Goal: Task Accomplishment & Management: Manage account settings

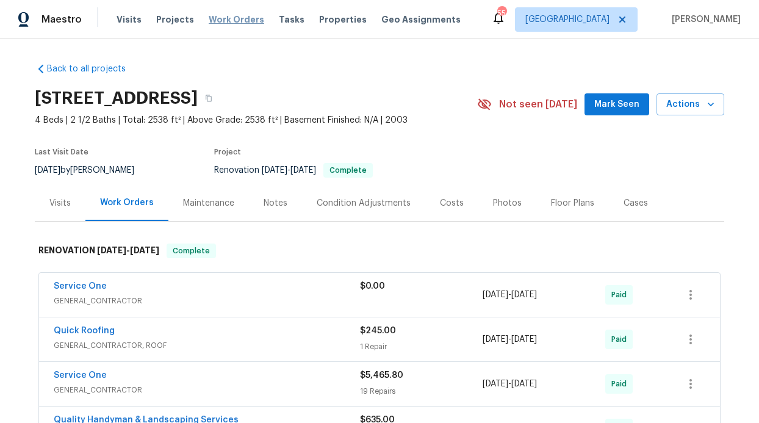
click at [218, 22] on span "Work Orders" at bounding box center [236, 19] width 55 height 12
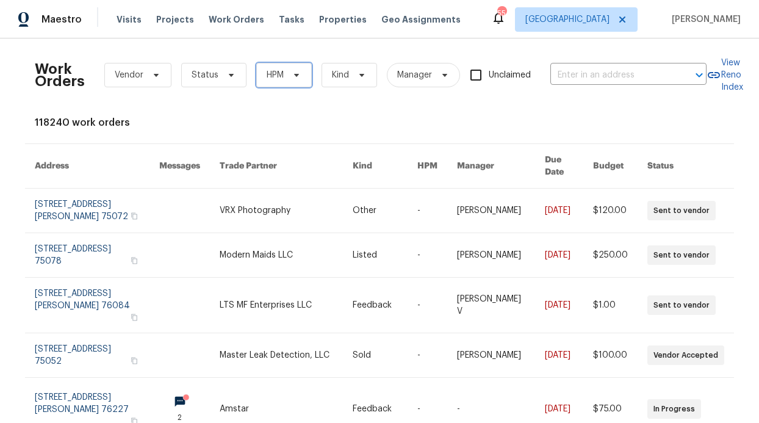
click at [256, 76] on span "HPM" at bounding box center [283, 75] width 55 height 24
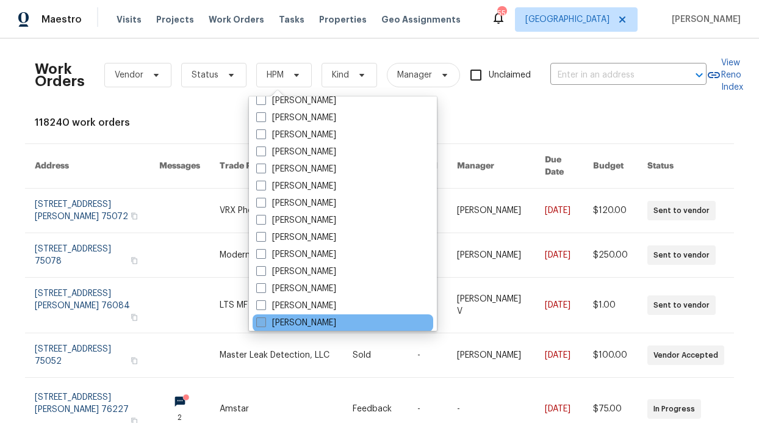
scroll to position [681, 0]
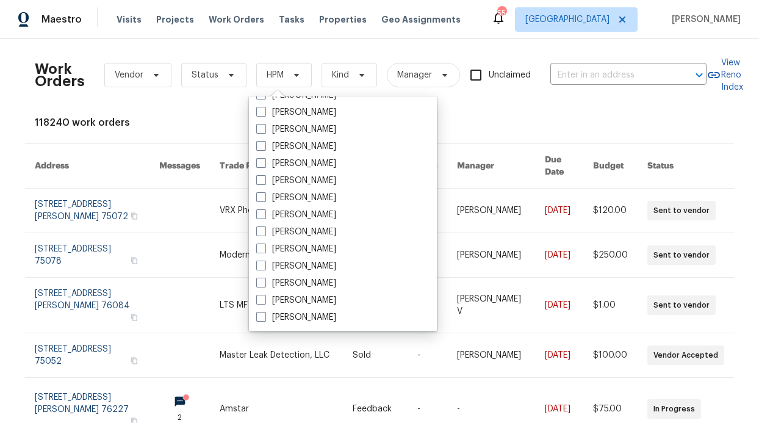
click at [316, 145] on label "[PERSON_NAME]" at bounding box center [296, 146] width 80 height 12
click at [264, 145] on input "[PERSON_NAME]" at bounding box center [260, 144] width 8 height 8
checkbox input "true"
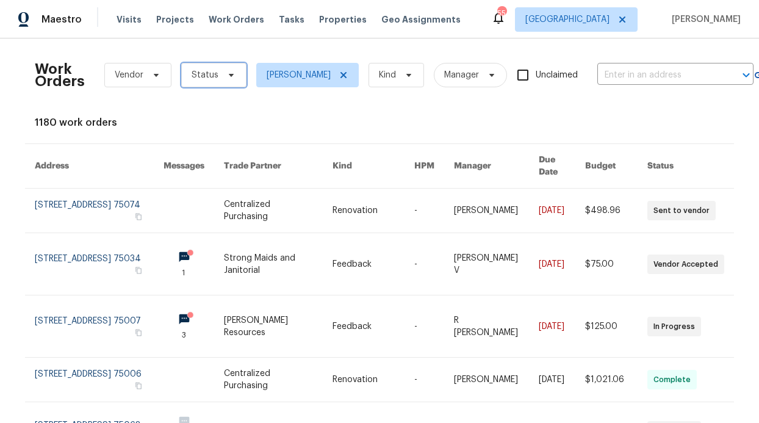
click at [194, 69] on span "Status" at bounding box center [204, 75] width 27 height 12
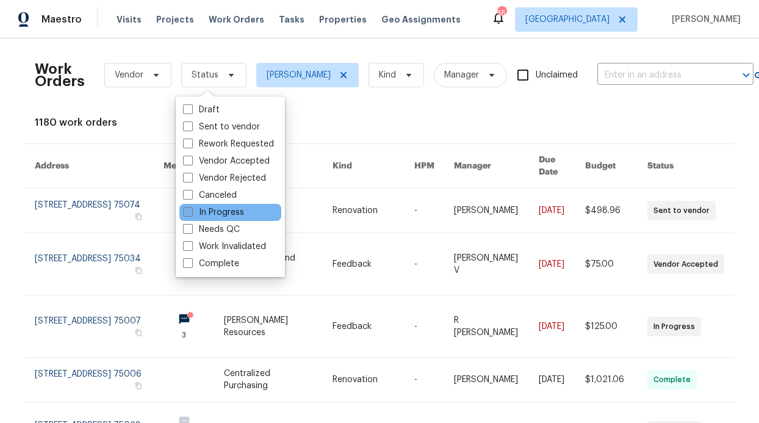
click at [225, 210] on label "In Progress" at bounding box center [213, 212] width 61 height 12
click at [191, 210] on input "In Progress" at bounding box center [187, 210] width 8 height 8
checkbox input "true"
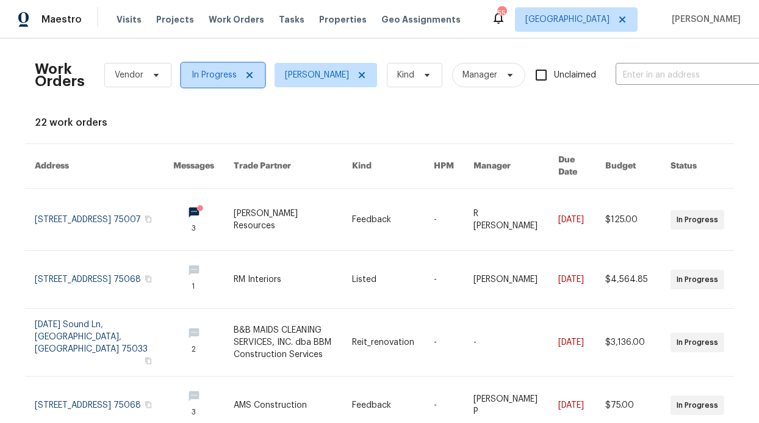
click at [247, 78] on icon at bounding box center [250, 75] width 10 height 10
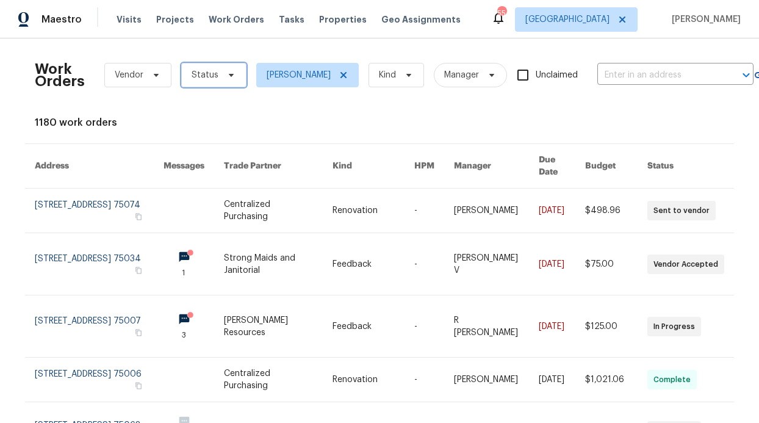
click at [226, 79] on icon at bounding box center [231, 75] width 10 height 10
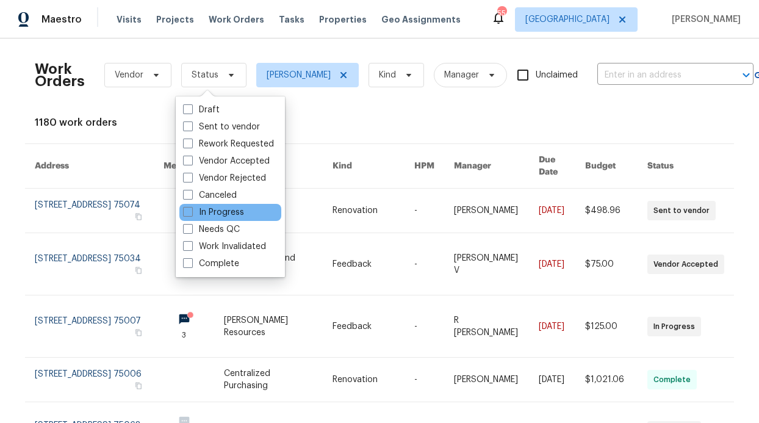
click at [245, 213] on div "In Progress" at bounding box center [230, 212] width 102 height 17
click at [235, 215] on label "In Progress" at bounding box center [213, 212] width 61 height 12
click at [191, 214] on input "In Progress" at bounding box center [187, 210] width 8 height 8
checkbox input "true"
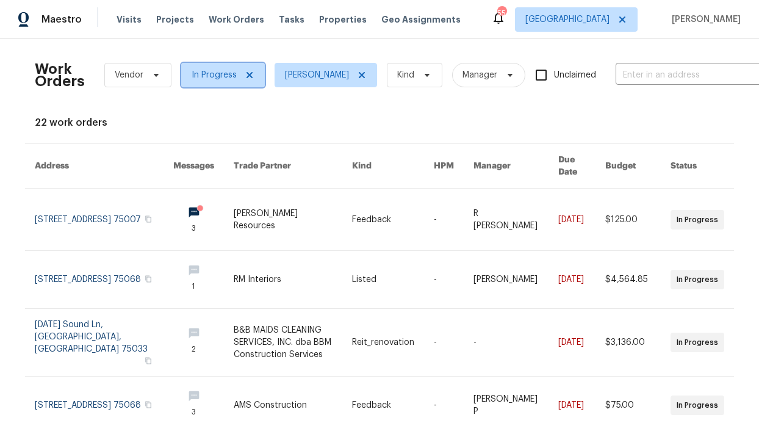
click at [245, 74] on icon at bounding box center [250, 75] width 10 height 10
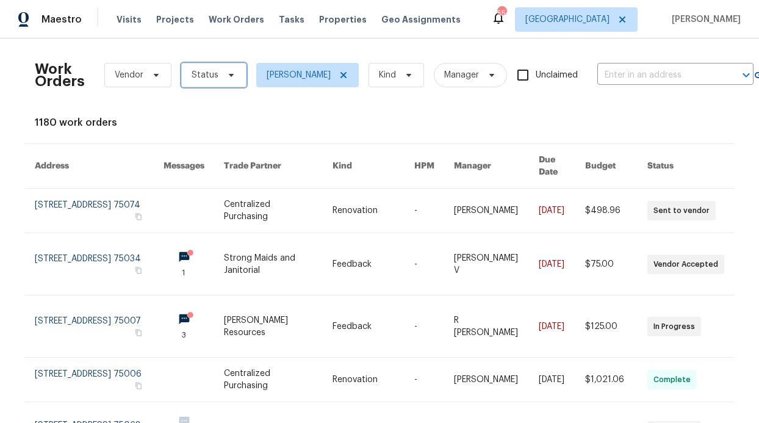
click at [238, 77] on span "Status" at bounding box center [213, 75] width 65 height 24
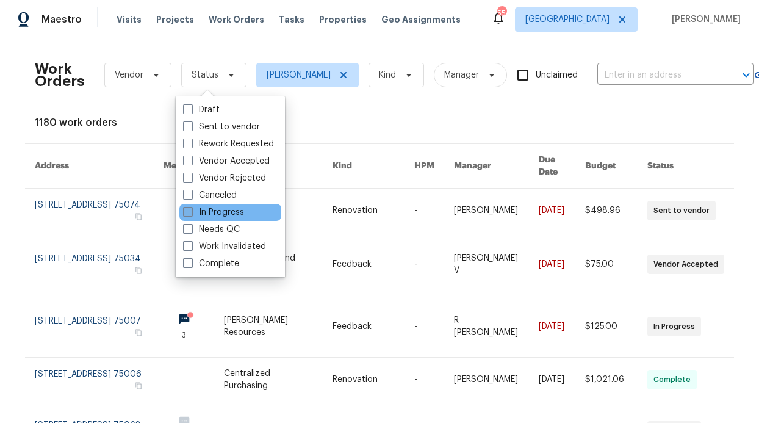
click at [218, 215] on label "In Progress" at bounding box center [213, 212] width 61 height 12
click at [191, 214] on input "In Progress" at bounding box center [187, 210] width 8 height 8
checkbox input "true"
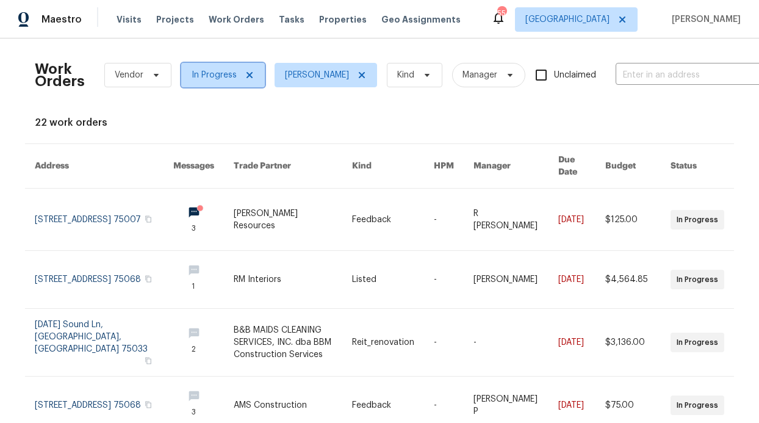
click at [245, 75] on icon at bounding box center [250, 75] width 10 height 10
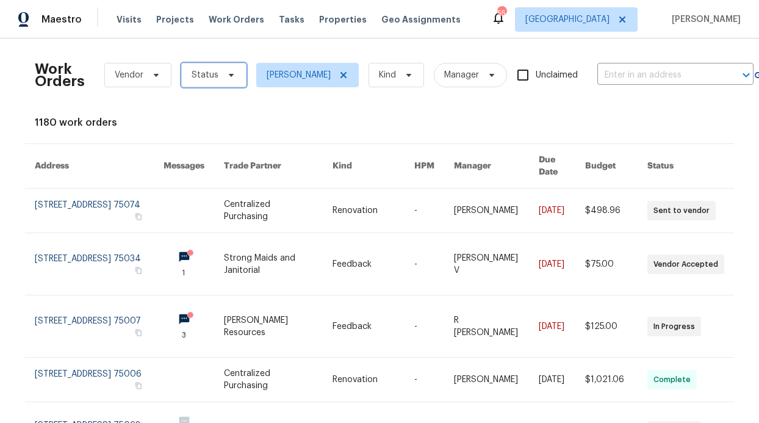
click at [222, 81] on span "Status" at bounding box center [213, 75] width 65 height 24
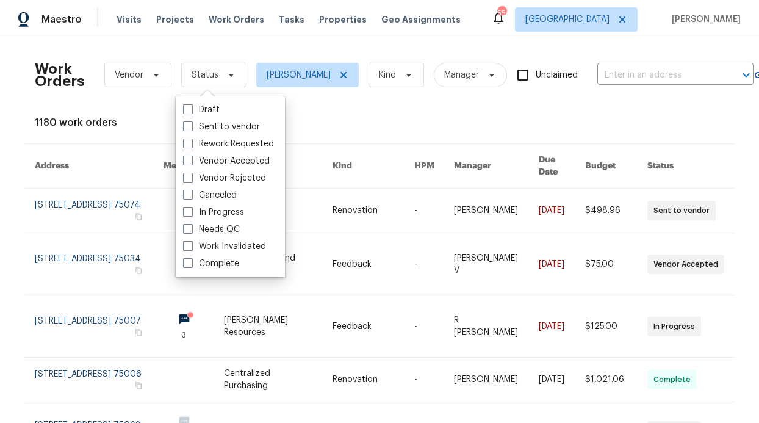
click at [223, 229] on label "Needs QC" at bounding box center [211, 229] width 57 height 12
click at [191, 229] on input "Needs QC" at bounding box center [187, 227] width 8 height 8
checkbox input "true"
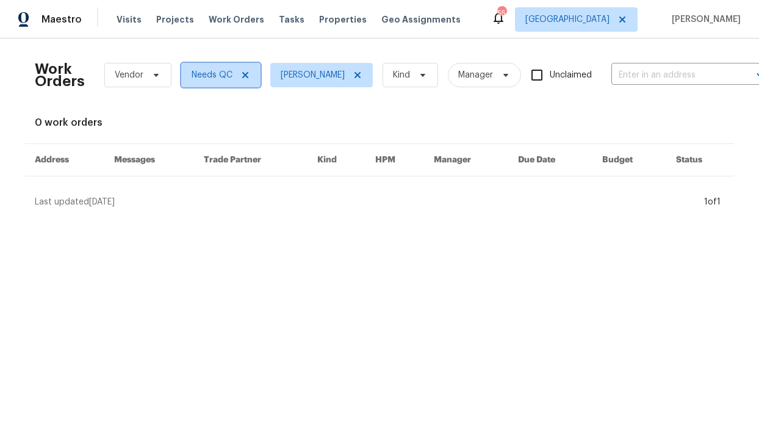
click at [242, 74] on icon at bounding box center [245, 75] width 10 height 10
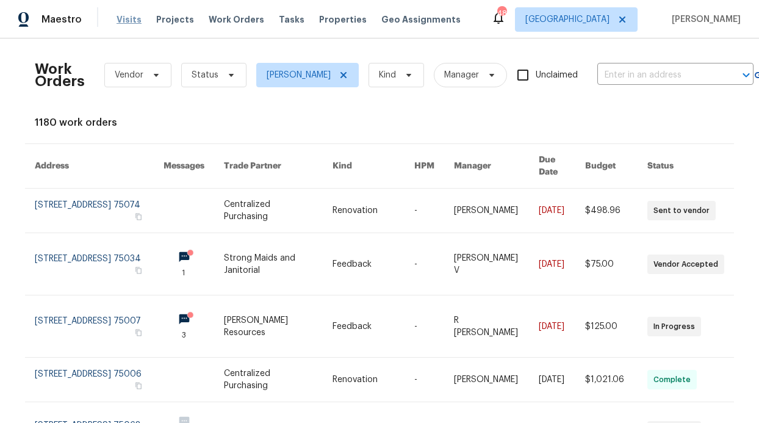
click at [126, 18] on span "Visits" at bounding box center [128, 19] width 25 height 12
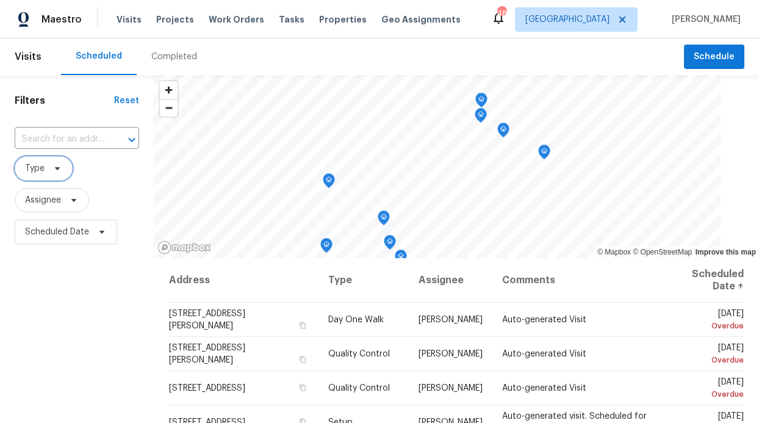
click at [47, 177] on span "Type" at bounding box center [44, 168] width 58 height 24
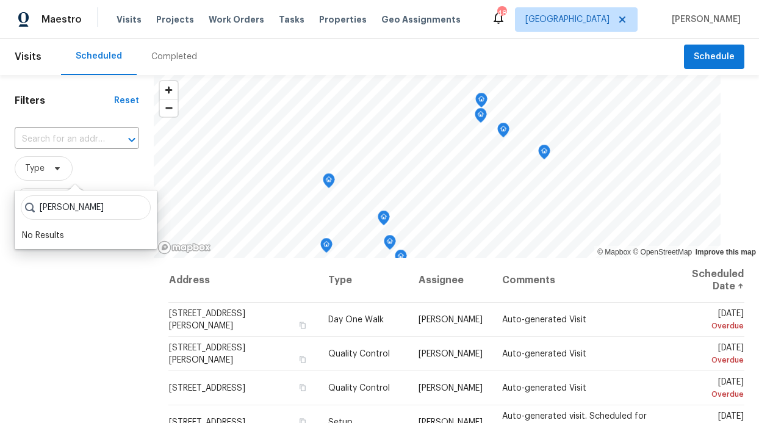
type input "Ron"
click at [87, 168] on span "Type" at bounding box center [77, 168] width 124 height 24
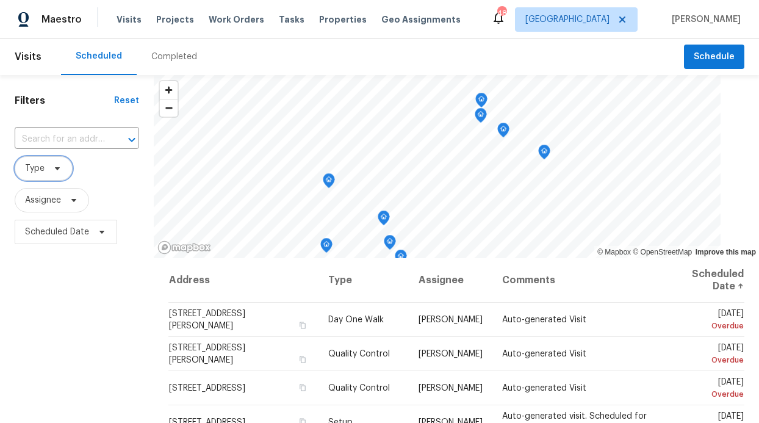
click at [55, 166] on icon at bounding box center [57, 168] width 10 height 10
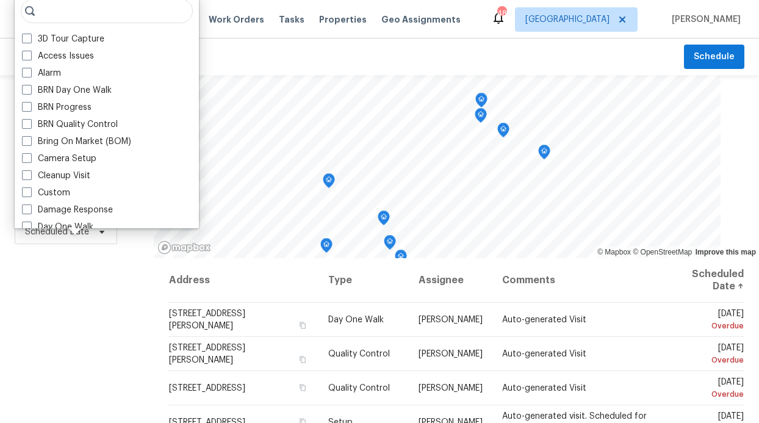
scroll to position [94, 0]
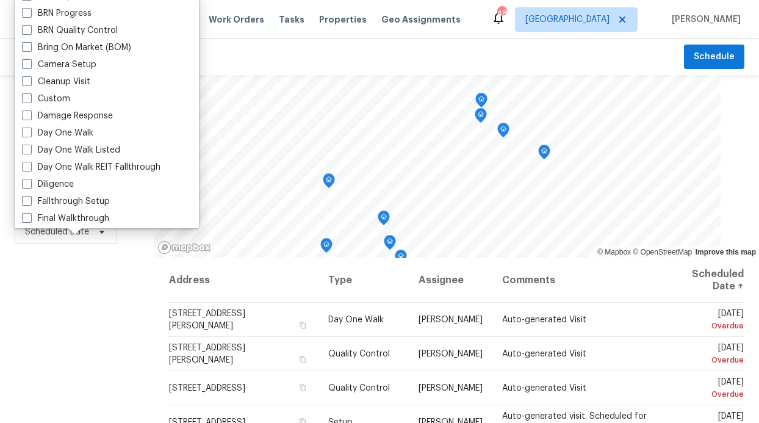
click at [45, 290] on div "Filters Reset ​ Type Assignee Scheduled Date" at bounding box center [77, 335] width 154 height 521
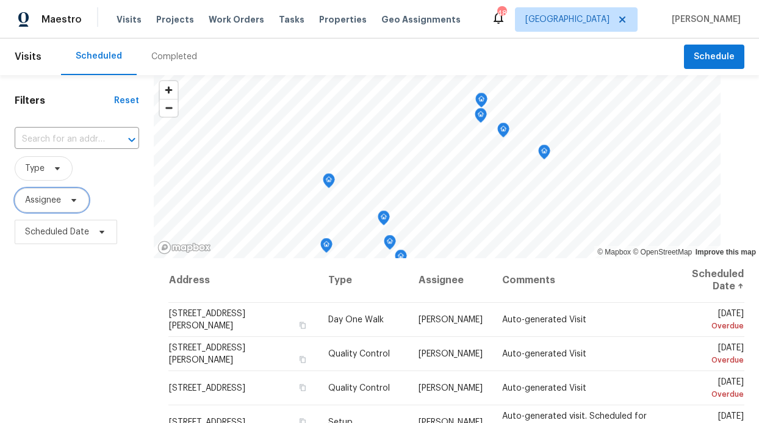
click at [32, 208] on span "Assignee" at bounding box center [52, 200] width 74 height 24
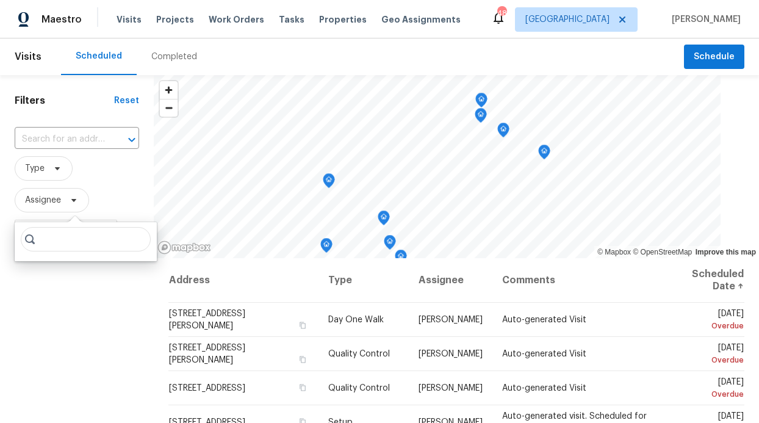
click at [54, 242] on input "search" at bounding box center [86, 239] width 130 height 24
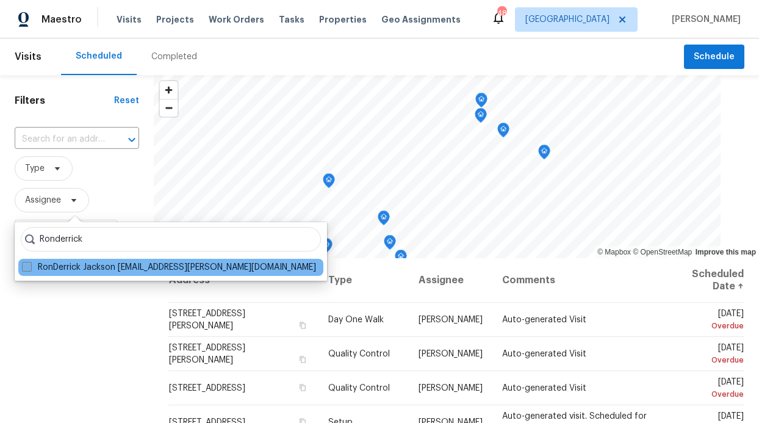
type input "Ronderrick"
click at [129, 270] on label "RonDerrick Jackson ron.jackson@opendoor.com" at bounding box center [169, 267] width 294 height 12
click at [30, 269] on input "RonDerrick Jackson ron.jackson@opendoor.com" at bounding box center [26, 265] width 8 height 8
checkbox input "true"
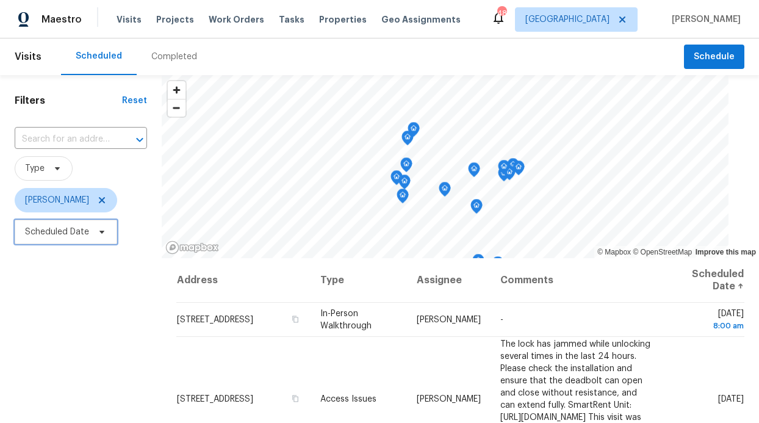
click at [113, 235] on span "Scheduled Date" at bounding box center [66, 232] width 102 height 24
click at [37, 337] on div "Filters Reset ​ Type RonDerrick Jackson Scheduled Date" at bounding box center [81, 335] width 162 height 521
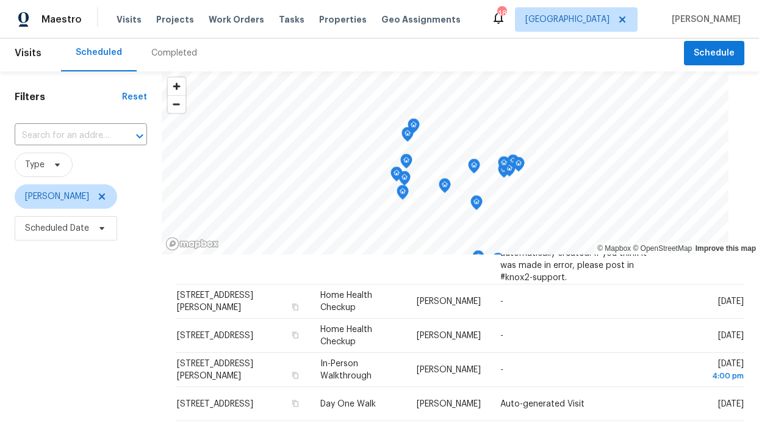
scroll to position [7, 0]
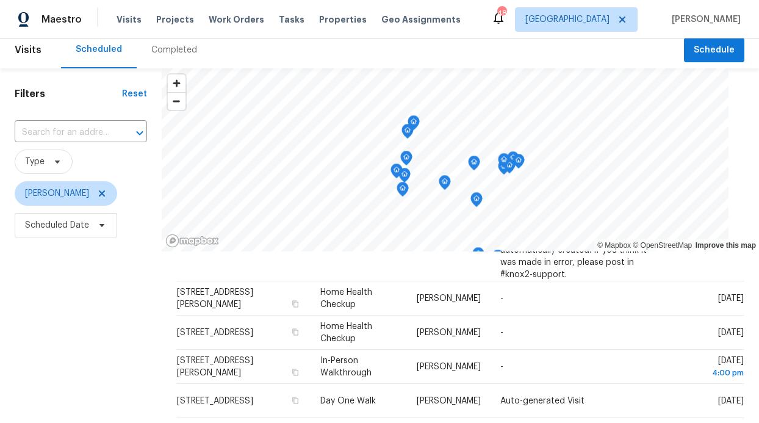
click at [231, 29] on div "Visits Projects Work Orders Tasks Properties Geo Assignments" at bounding box center [295, 19] width 359 height 24
click at [226, 22] on span "Work Orders" at bounding box center [236, 19] width 55 height 12
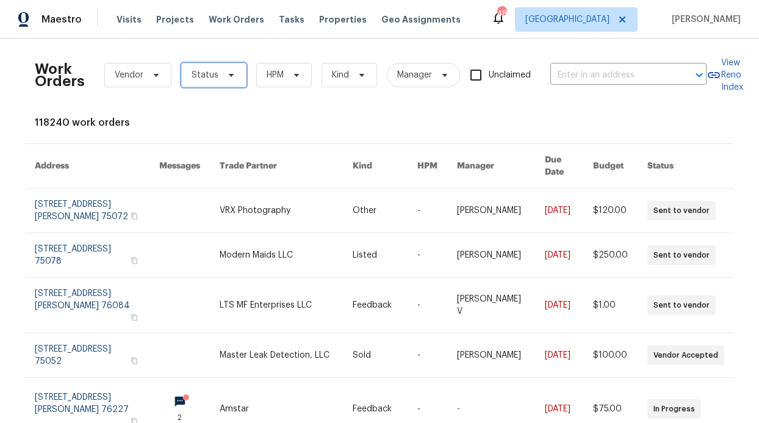
click at [207, 84] on span "Status" at bounding box center [213, 75] width 65 height 24
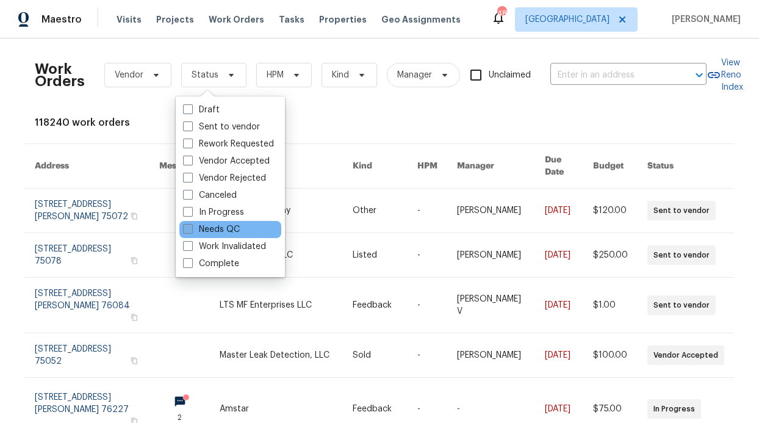
click at [224, 232] on label "Needs QC" at bounding box center [211, 229] width 57 height 12
click at [191, 231] on input "Needs QC" at bounding box center [187, 227] width 8 height 8
checkbox input "true"
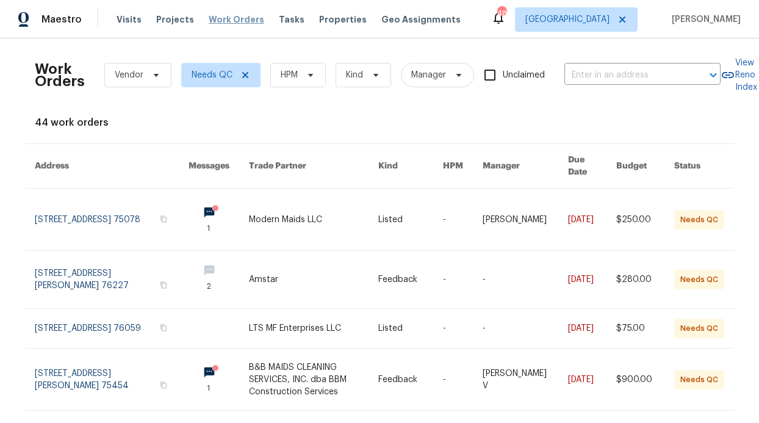
click at [229, 17] on span "Work Orders" at bounding box center [236, 19] width 55 height 12
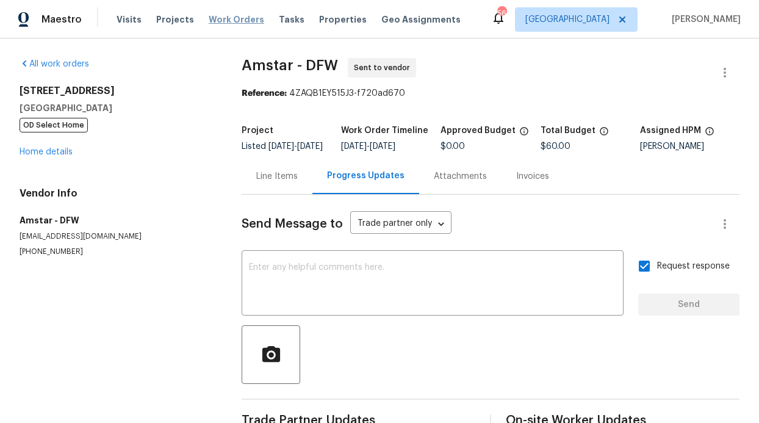
click at [244, 12] on div "Visits Projects Work Orders Tasks Properties Geo Assignments" at bounding box center [295, 19] width 359 height 24
click at [241, 23] on span "Work Orders" at bounding box center [236, 19] width 55 height 12
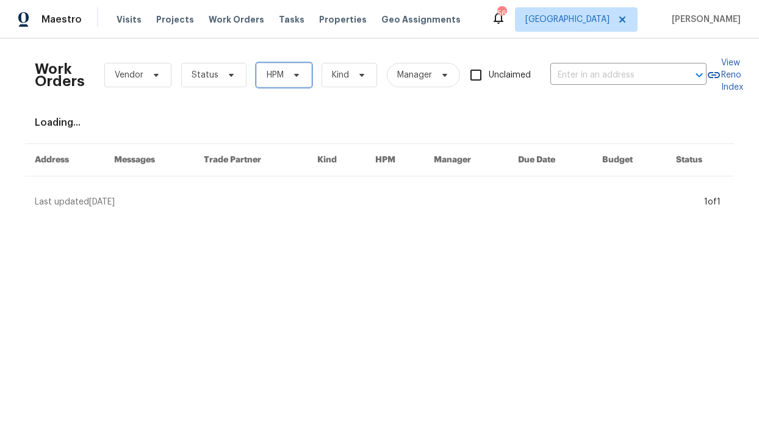
click at [279, 66] on span "HPM" at bounding box center [283, 75] width 55 height 24
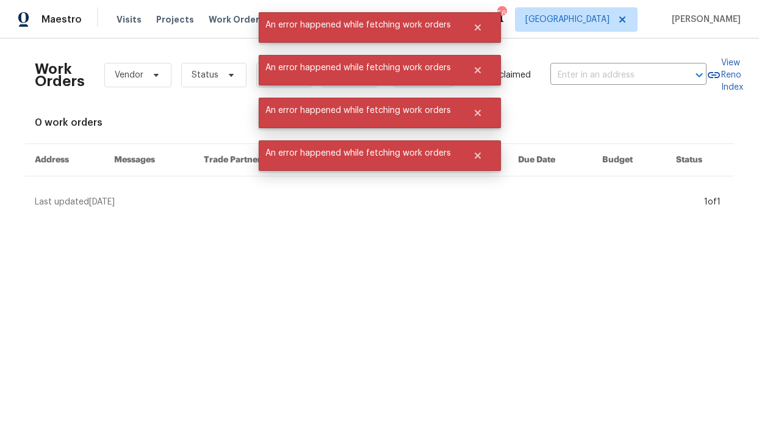
click at [221, 105] on div "Work Orders Vendor Status HPM Kind Manager Unclaimed ​ View Reno Index 0 work o…" at bounding box center [379, 128] width 689 height 160
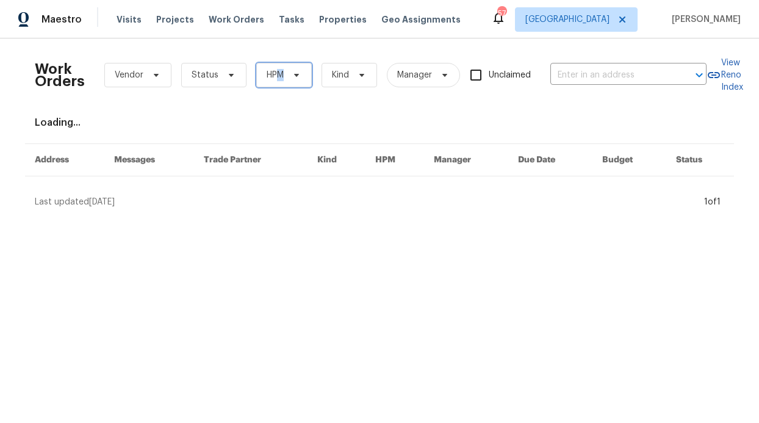
click at [274, 76] on span "HPM" at bounding box center [274, 75] width 17 height 12
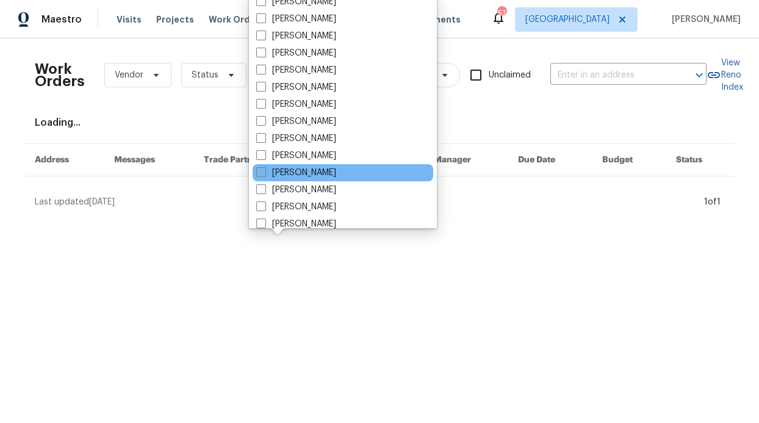
scroll to position [681, 0]
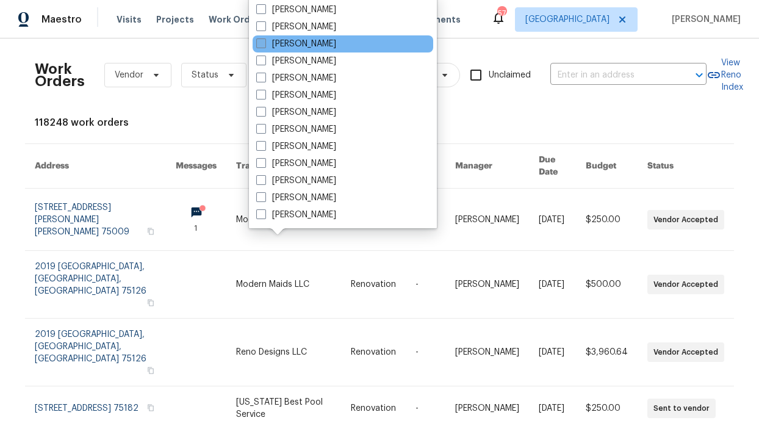
click at [313, 46] on label "[PERSON_NAME]" at bounding box center [296, 44] width 80 height 12
click at [264, 46] on input "[PERSON_NAME]" at bounding box center [260, 42] width 8 height 8
checkbox input "true"
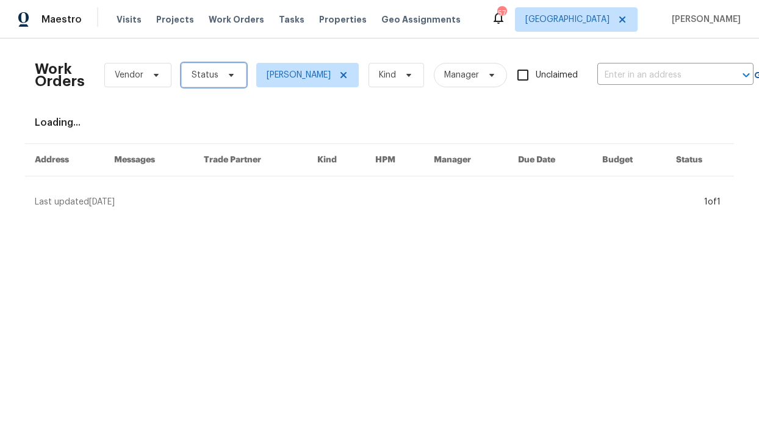
click at [223, 76] on span at bounding box center [229, 75] width 13 height 10
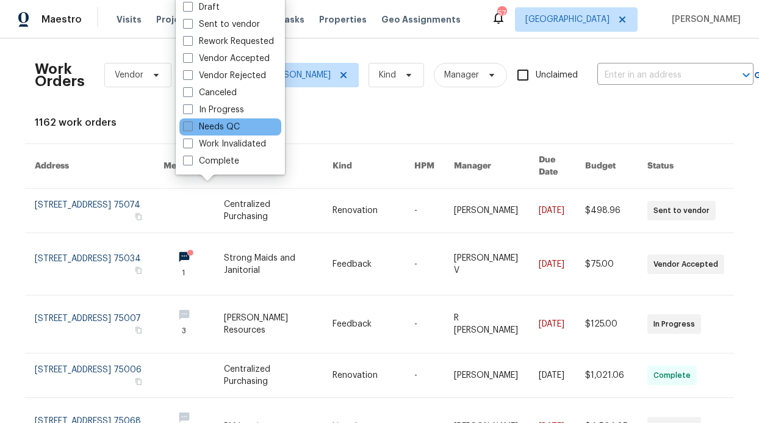
click at [220, 124] on label "Needs QC" at bounding box center [211, 127] width 57 height 12
click at [191, 124] on input "Needs QC" at bounding box center [187, 125] width 8 height 8
checkbox input "true"
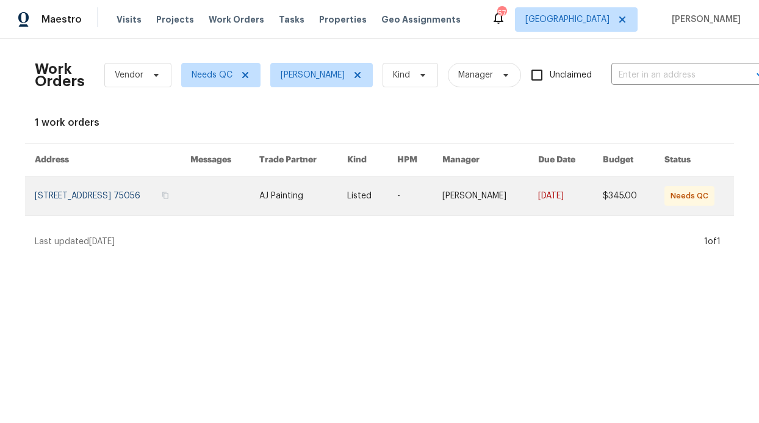
click at [190, 198] on link at bounding box center [113, 195] width 156 height 39
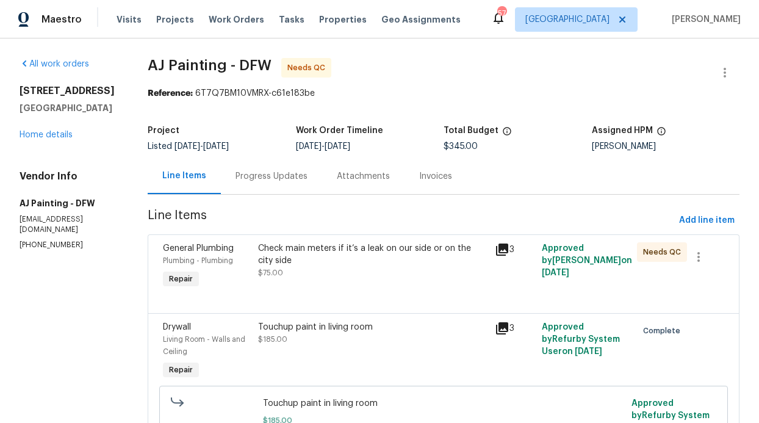
click at [290, 256] on div "Check main meters if it’s a leak on our side or on the city side" at bounding box center [372, 254] width 229 height 24
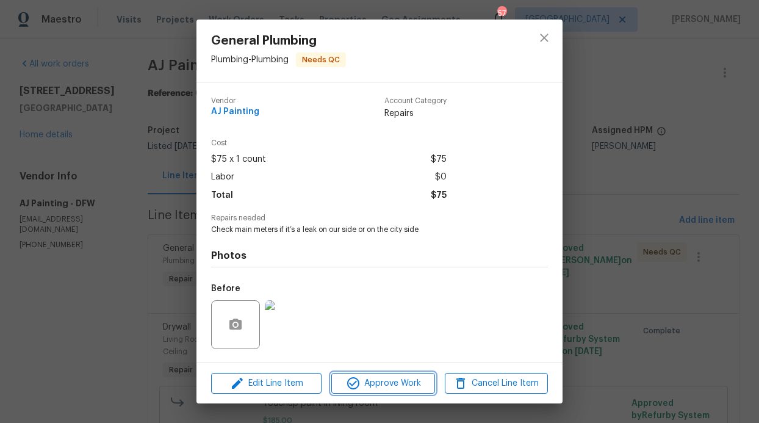
click at [371, 385] on span "Approve Work" at bounding box center [383, 383] width 96 height 15
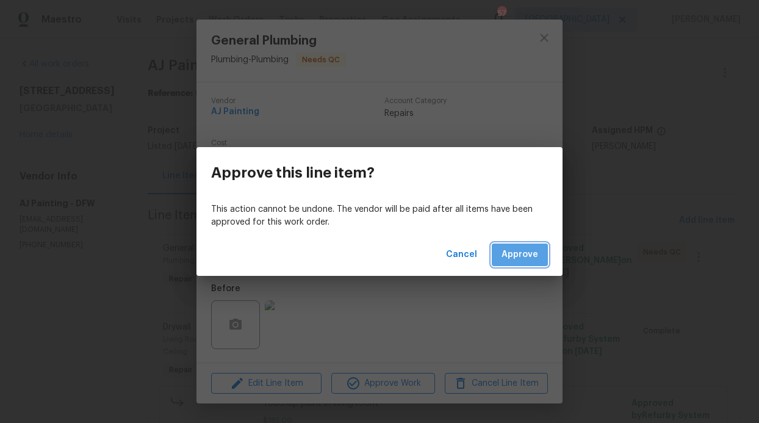
click at [511, 263] on button "Approve" at bounding box center [520, 254] width 56 height 23
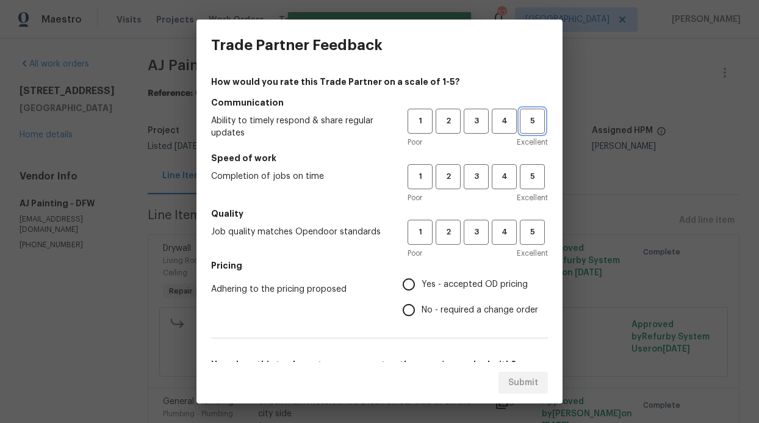
click at [521, 118] on span "5" at bounding box center [532, 121] width 23 height 14
click at [521, 183] on span "5" at bounding box center [532, 177] width 23 height 14
drag, startPoint x: 523, startPoint y: 232, endPoint x: 491, endPoint y: 248, distance: 35.2
click at [523, 232] on span "5" at bounding box center [532, 232] width 23 height 14
click at [428, 284] on span "Yes - accepted OD pricing" at bounding box center [474, 284] width 106 height 13
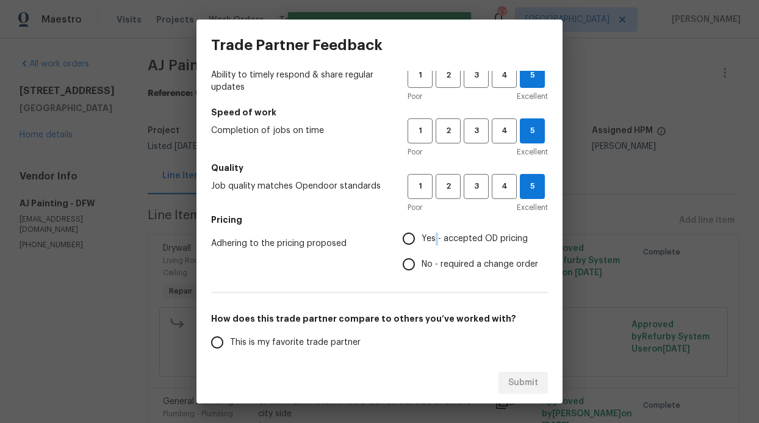
scroll to position [96, 0]
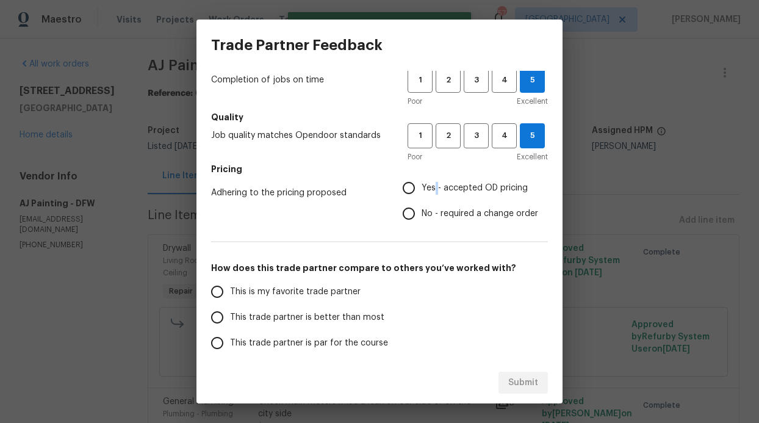
click at [399, 181] on input "Yes - accepted OD pricing" at bounding box center [409, 188] width 26 height 26
radio input "true"
click at [244, 315] on span "This trade partner is better than most" at bounding box center [307, 317] width 154 height 13
click at [230, 315] on input "This trade partner is better than most" at bounding box center [217, 317] width 26 height 26
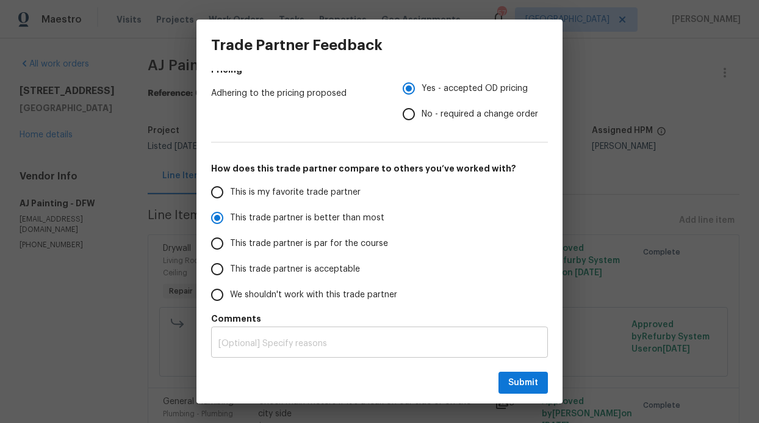
scroll to position [196, 0]
click at [503, 379] on button "Submit" at bounding box center [522, 382] width 49 height 23
radio input "true"
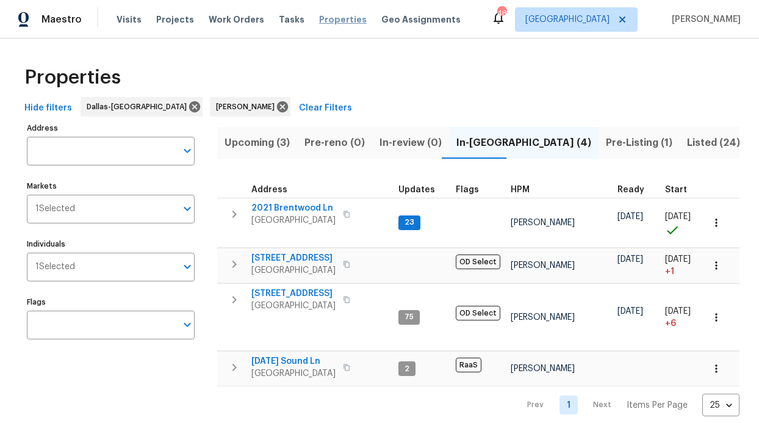
click at [319, 18] on span "Properties" at bounding box center [343, 19] width 48 height 12
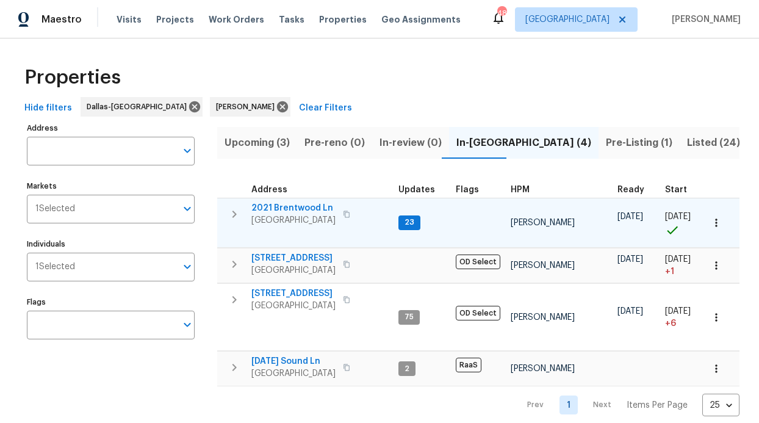
click at [411, 224] on span "23" at bounding box center [409, 222] width 20 height 10
click at [388, 218] on div "2021 Brentwood Ln Carrollton, TX 75006" at bounding box center [319, 214] width 137 height 24
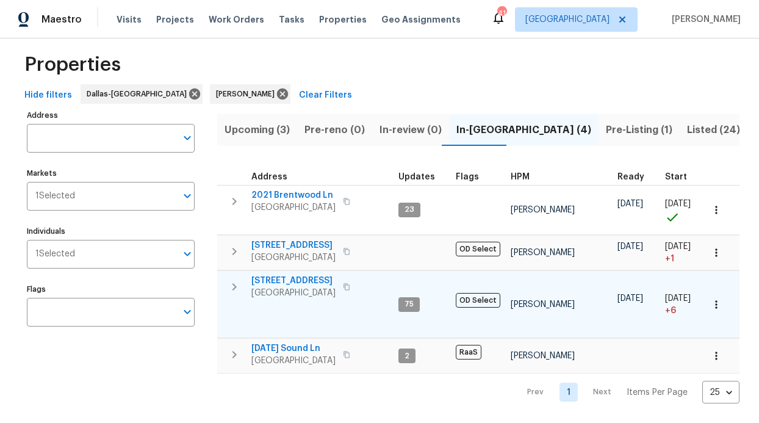
scroll to position [31, 0]
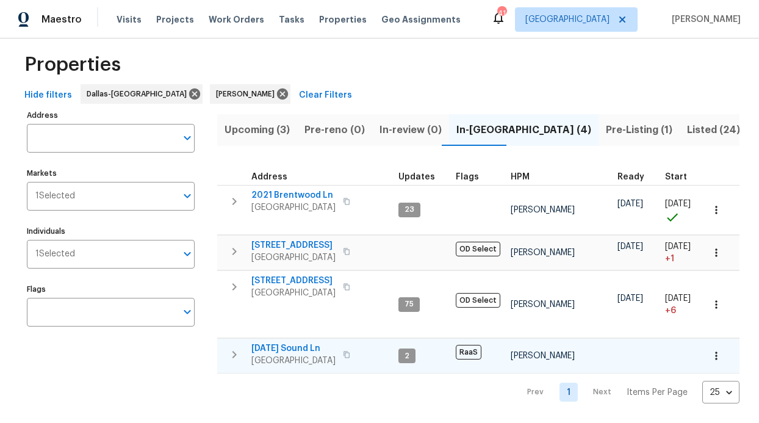
click at [288, 342] on span "2503 April Sound Ln" at bounding box center [293, 348] width 84 height 12
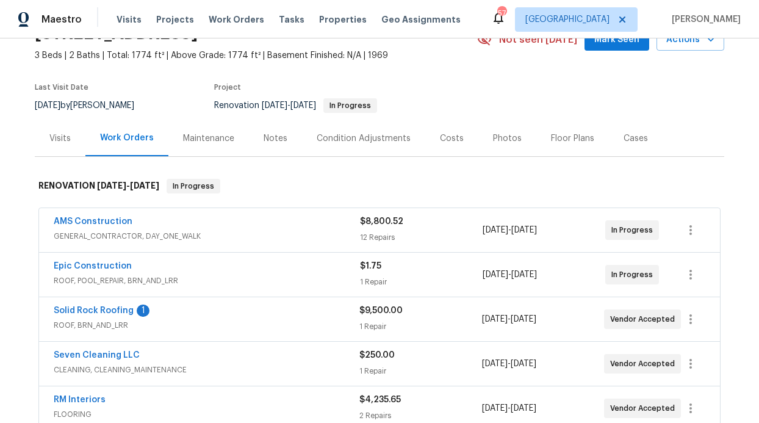
scroll to position [65, 0]
click at [105, 310] on link "Solid Rock Roofing" at bounding box center [94, 310] width 80 height 9
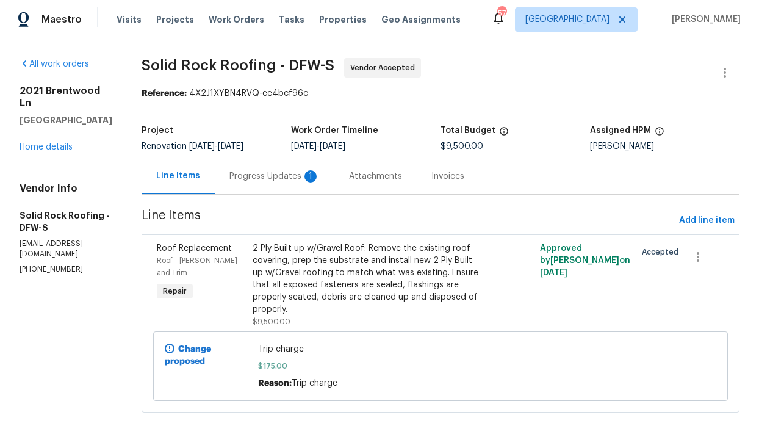
click at [270, 170] on div "Progress Updates 1" at bounding box center [275, 176] width 120 height 36
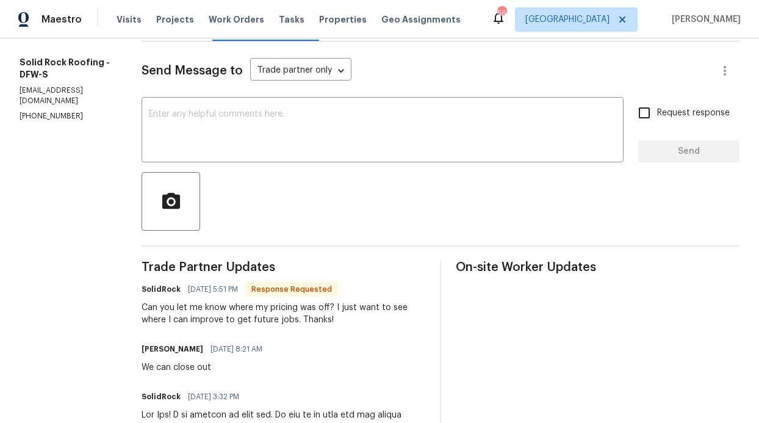
scroll to position [156, 0]
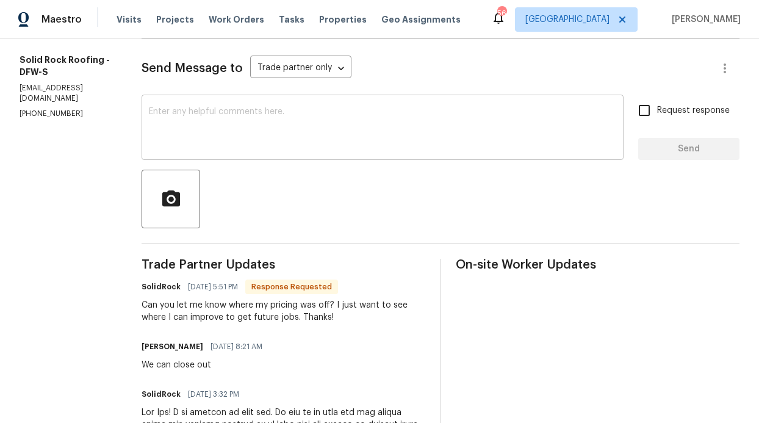
click at [234, 136] on textarea at bounding box center [382, 128] width 467 height 43
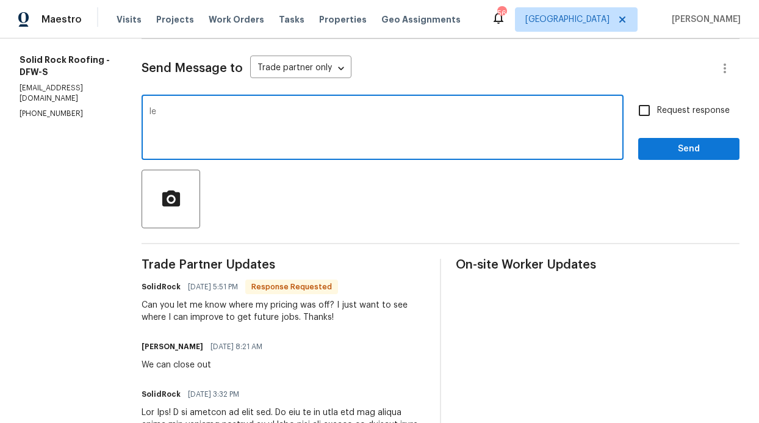
type textarea "I"
click at [177, 23] on span "Projects" at bounding box center [175, 19] width 38 height 12
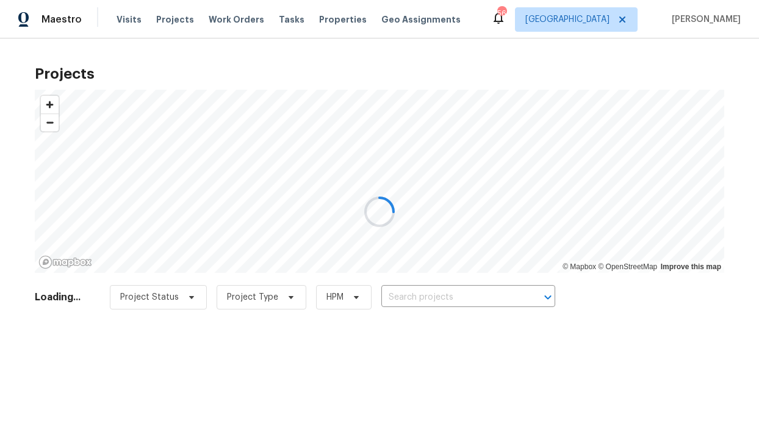
click at [221, 20] on div at bounding box center [379, 211] width 759 height 423
click at [221, 17] on div at bounding box center [379, 211] width 759 height 423
click at [221, 16] on div at bounding box center [379, 211] width 759 height 423
click at [226, 16] on div at bounding box center [379, 211] width 759 height 423
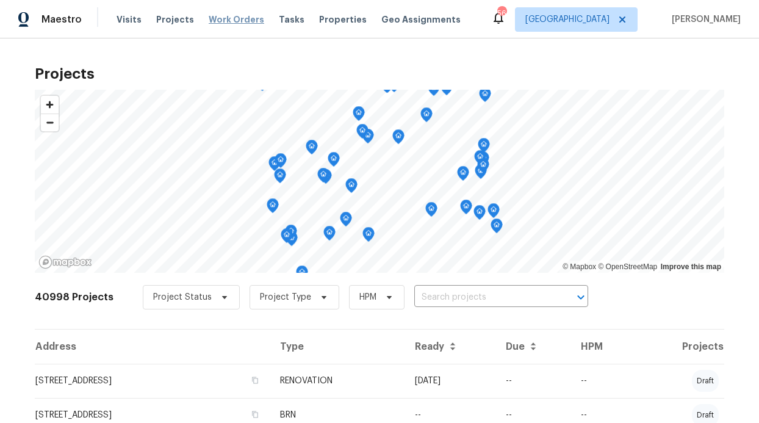
click at [227, 19] on span "Work Orders" at bounding box center [236, 19] width 55 height 12
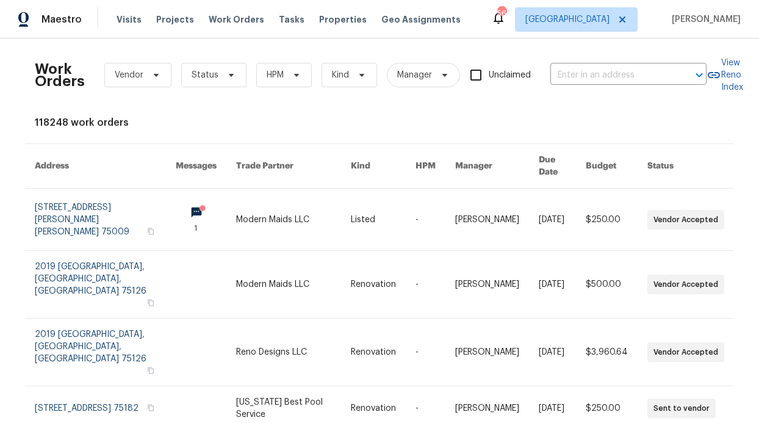
click at [181, 26] on div "Visits Projects Work Orders Tasks Properties Geo Assignments" at bounding box center [295, 19] width 359 height 24
click at [174, 21] on span "Projects" at bounding box center [175, 19] width 38 height 12
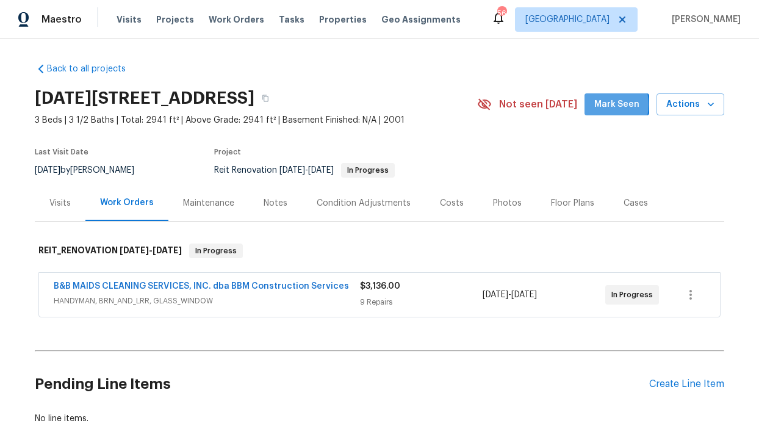
click at [593, 104] on button "Mark Seen" at bounding box center [616, 104] width 65 height 23
click at [266, 203] on div "Notes" at bounding box center [275, 203] width 24 height 12
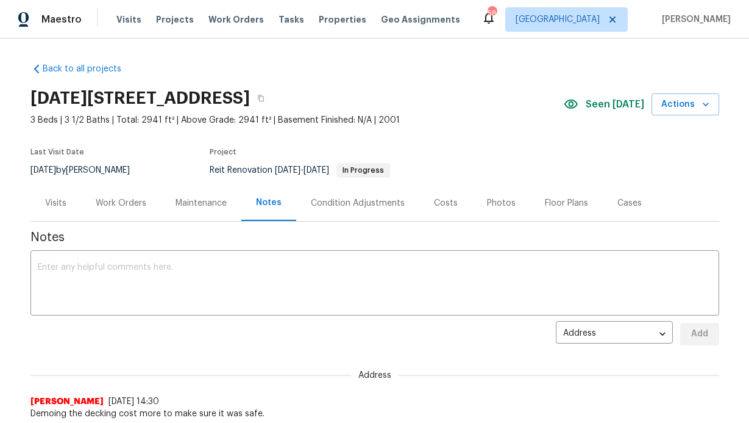
click at [181, 205] on div "Maintenance" at bounding box center [201, 203] width 51 height 12
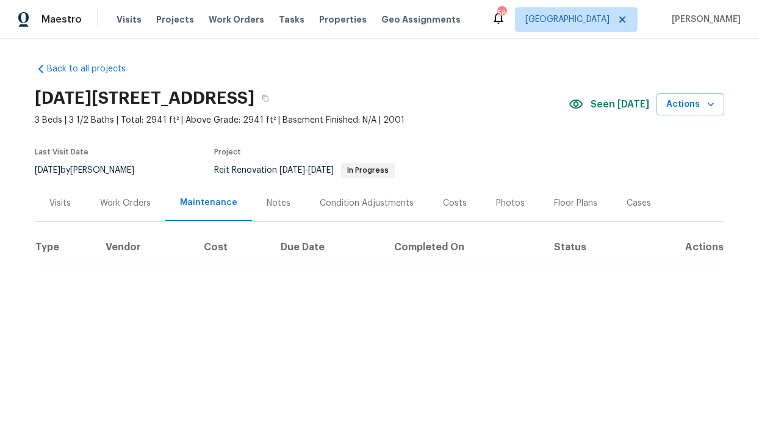
click at [144, 205] on div "Work Orders" at bounding box center [125, 203] width 51 height 12
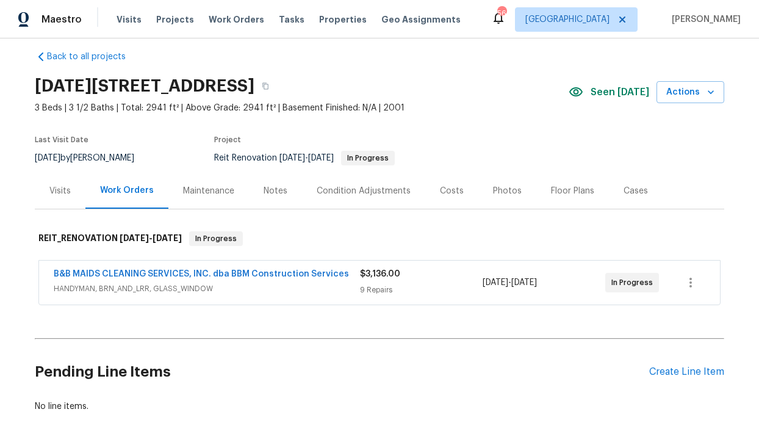
scroll to position [18, 0]
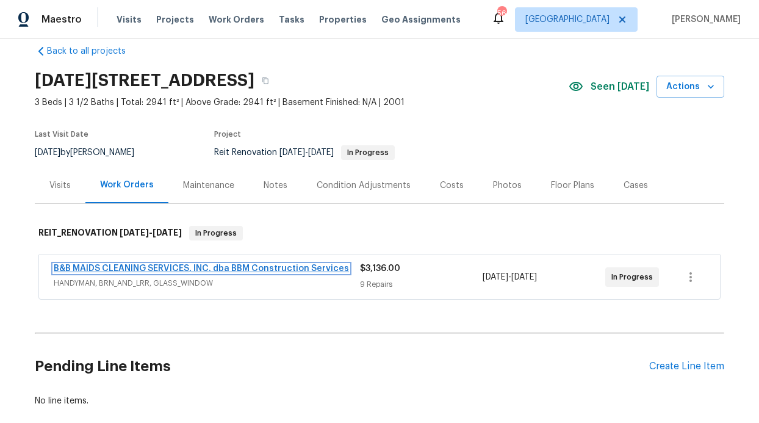
click at [195, 264] on link "B&B MAIDS CLEANING SERVICES, INC. dba BBM Construction Services" at bounding box center [201, 268] width 295 height 9
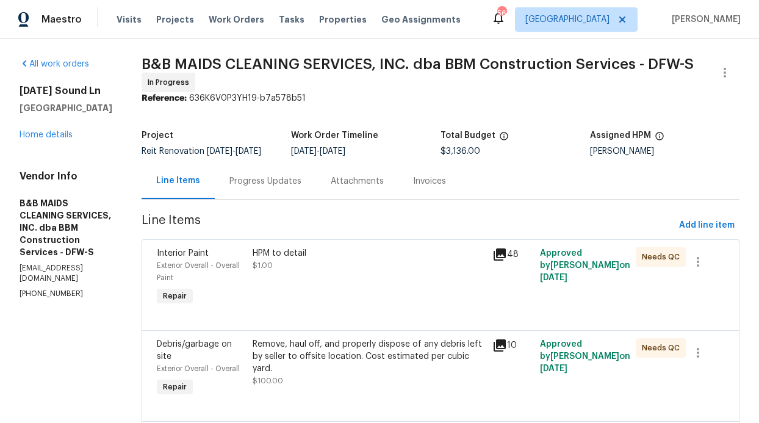
click at [301, 187] on div "Progress Updates" at bounding box center [265, 181] width 72 height 12
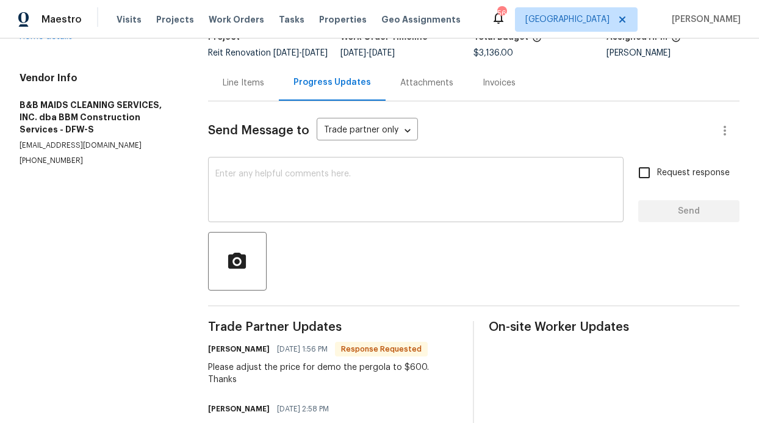
scroll to position [94, 0]
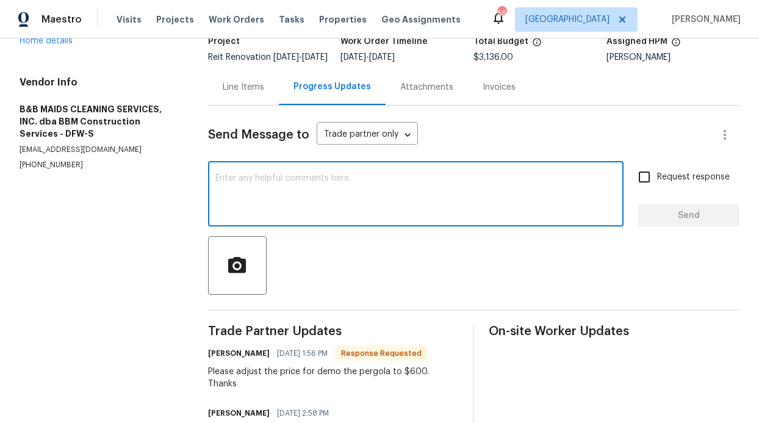
click at [287, 192] on textarea at bounding box center [415, 195] width 401 height 43
type textarea "is everything completed?"
click at [681, 221] on span "Send" at bounding box center [689, 215] width 82 height 15
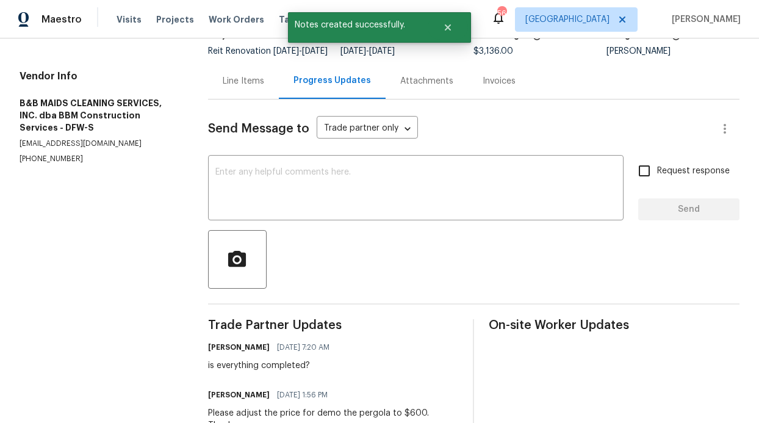
scroll to position [0, 0]
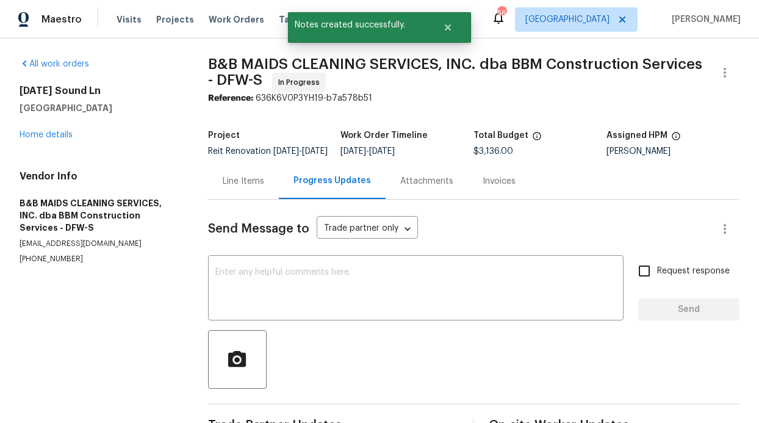
click at [253, 195] on div "Line Items" at bounding box center [243, 181] width 71 height 36
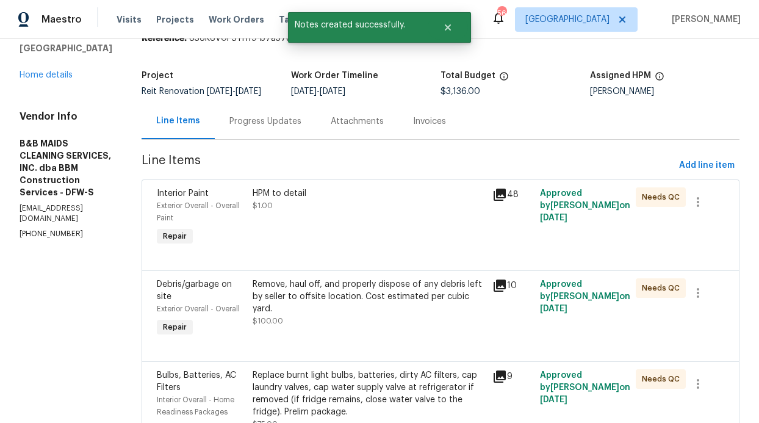
scroll to position [81, 0]
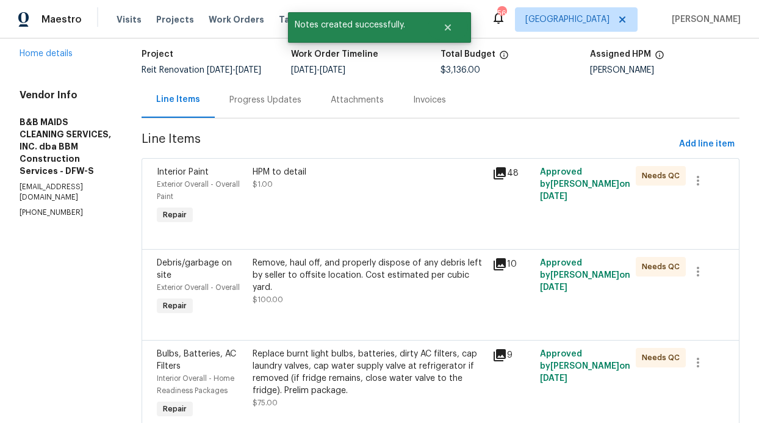
click at [376, 227] on div "HPM to detail $1.00" at bounding box center [369, 196] width 240 height 68
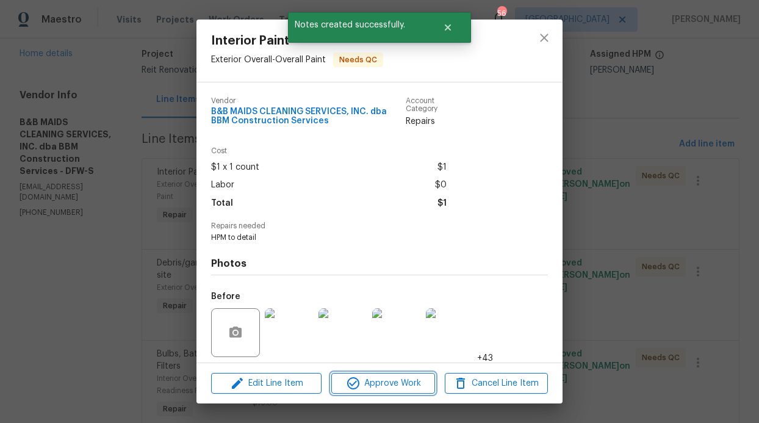
click at [424, 376] on span "Approve Work" at bounding box center [383, 383] width 96 height 15
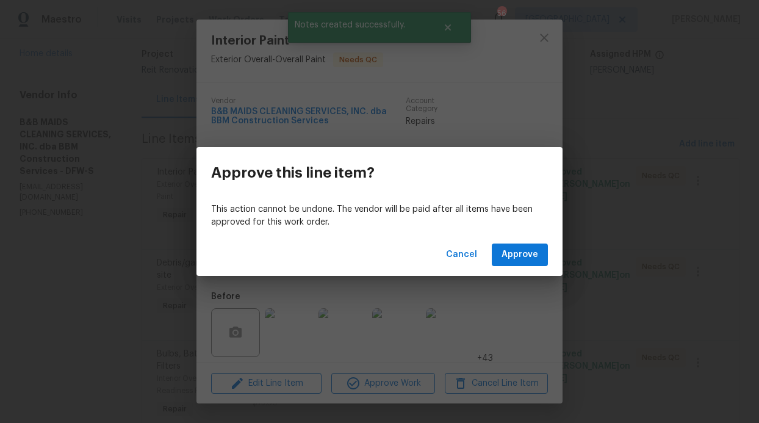
click at [520, 266] on div "Cancel Approve" at bounding box center [379, 255] width 366 height 42
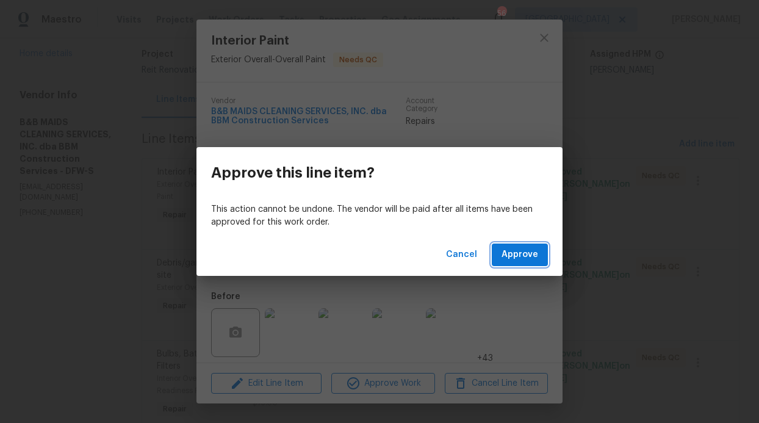
click at [521, 257] on span "Approve" at bounding box center [519, 254] width 37 height 15
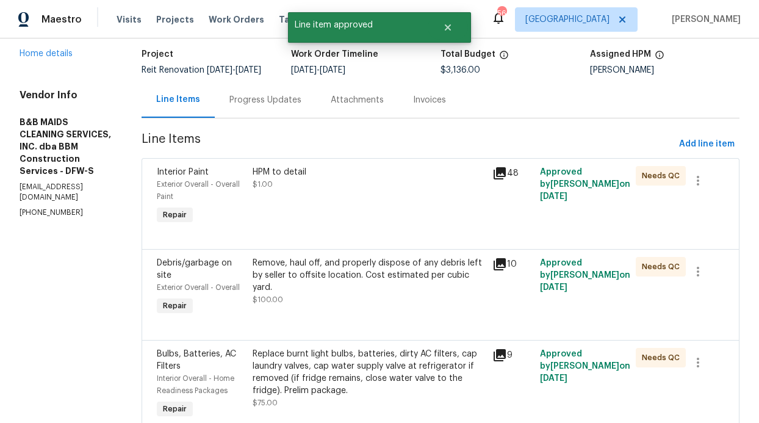
scroll to position [0, 0]
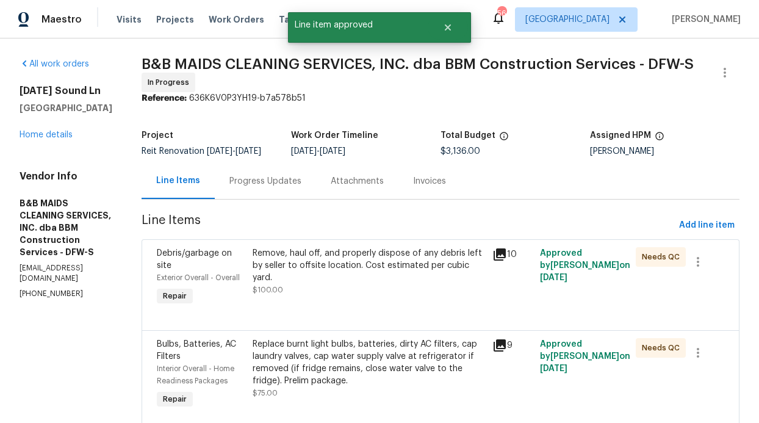
click at [383, 259] on div "Remove, haul off, and properly dispose of any debris left by seller to offsite …" at bounding box center [368, 265] width 232 height 37
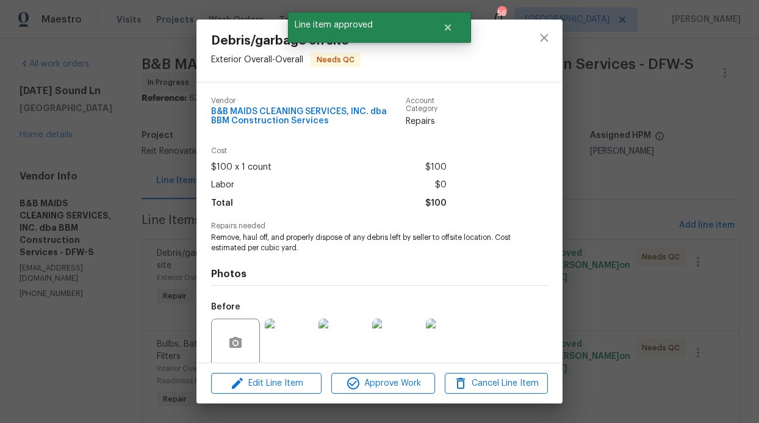
click at [389, 370] on div "Edit Line Item Approve Work Cancel Line Item" at bounding box center [379, 383] width 366 height 41
click at [391, 377] on span "Approve Work" at bounding box center [383, 383] width 96 height 15
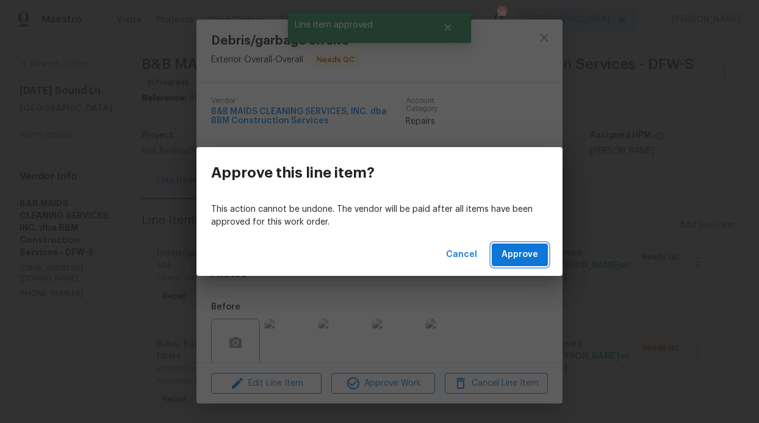
click at [513, 260] on span "Approve" at bounding box center [519, 254] width 37 height 15
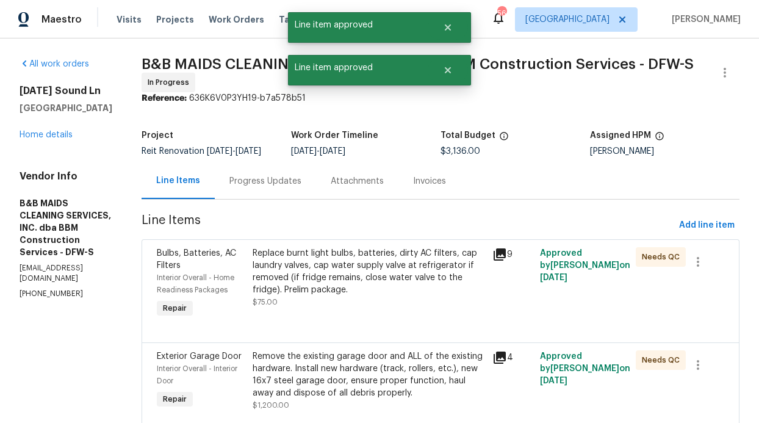
click at [402, 271] on div "Replace burnt light bulbs, batteries, dirty AC filters, cap laundry valves, cap…" at bounding box center [368, 271] width 232 height 49
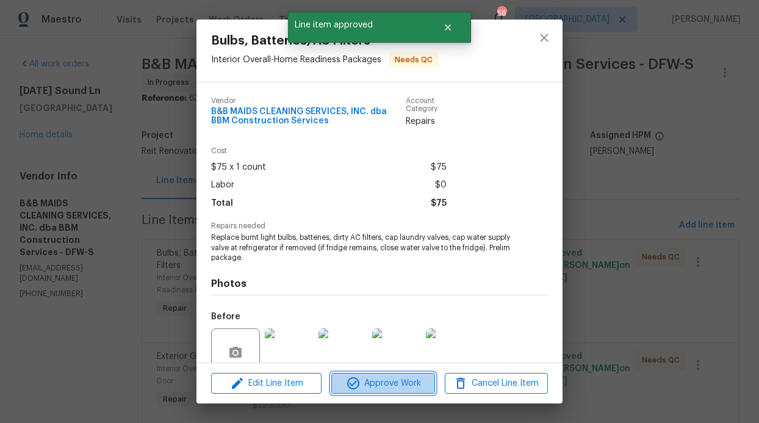
click at [398, 383] on span "Approve Work" at bounding box center [383, 383] width 96 height 15
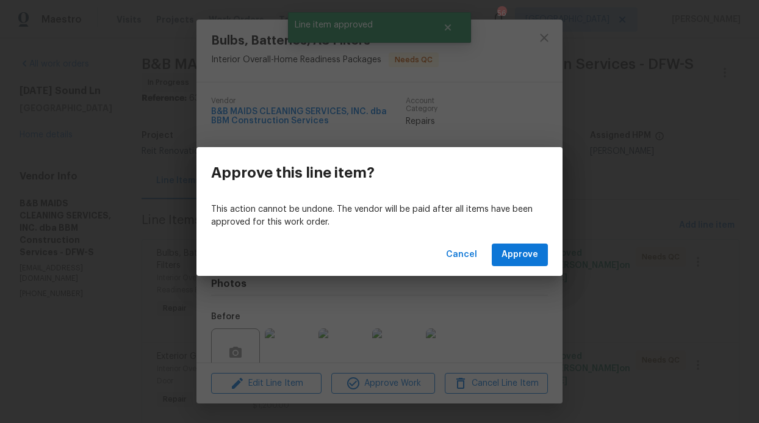
drag, startPoint x: 529, startPoint y: 235, endPoint x: 526, endPoint y: 246, distance: 11.6
click at [531, 236] on div "Cancel Approve" at bounding box center [379, 255] width 366 height 42
click at [525, 248] on span "Approve" at bounding box center [519, 254] width 37 height 15
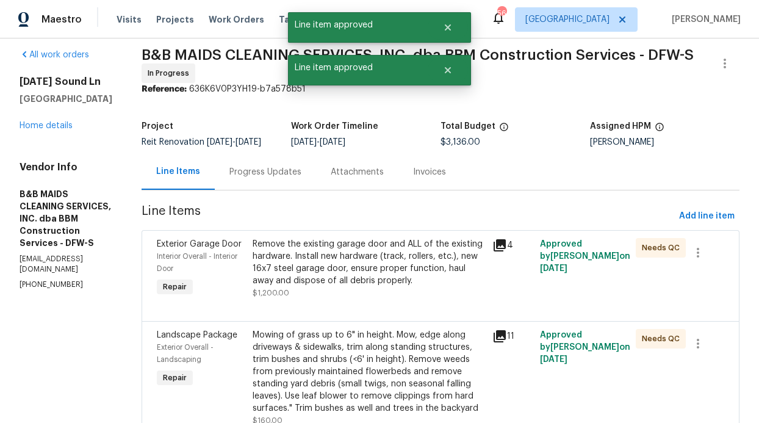
scroll to position [16, 0]
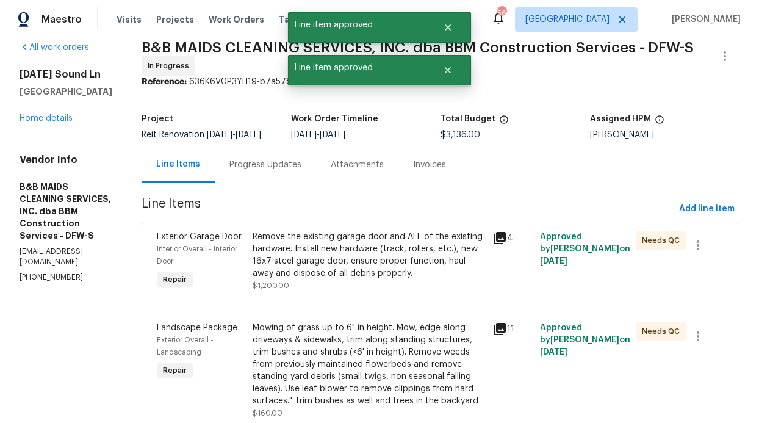
click at [404, 270] on div "Remove the existing garage door and ALL of the existing hardware. Install new h…" at bounding box center [368, 255] width 232 height 49
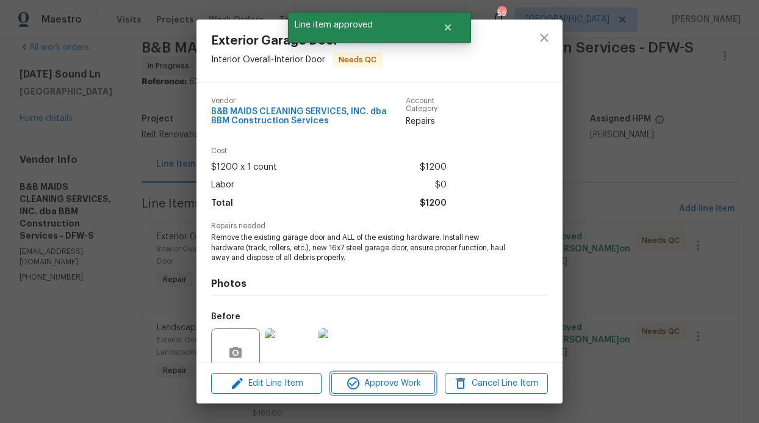
click at [404, 381] on span "Approve Work" at bounding box center [383, 383] width 96 height 15
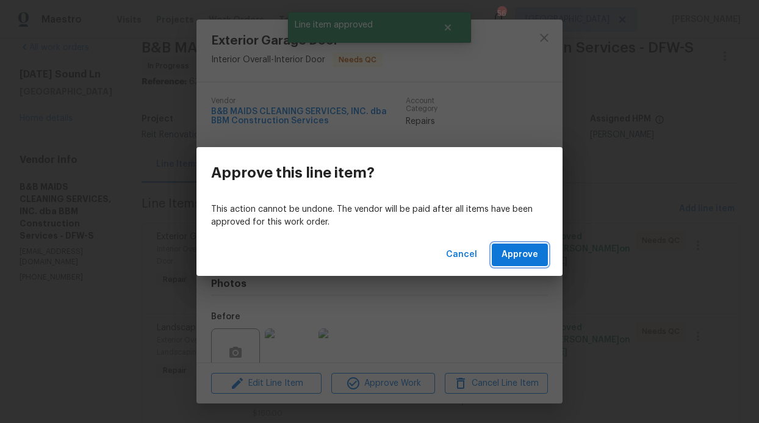
click at [517, 262] on button "Approve" at bounding box center [520, 254] width 56 height 23
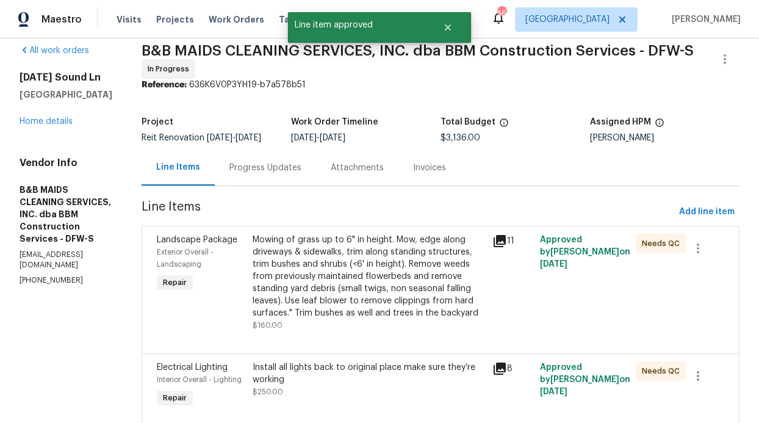
scroll to position [20, 0]
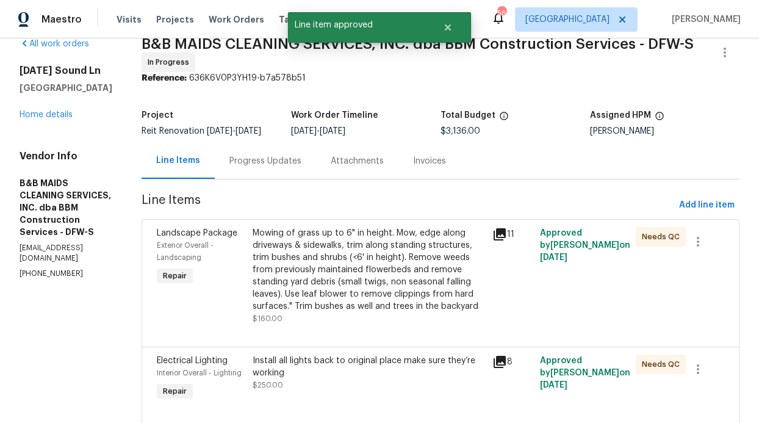
click at [406, 270] on div "Mowing of grass up to 6" in height. Mow, edge along driveways & sidewalks, trim…" at bounding box center [368, 269] width 232 height 85
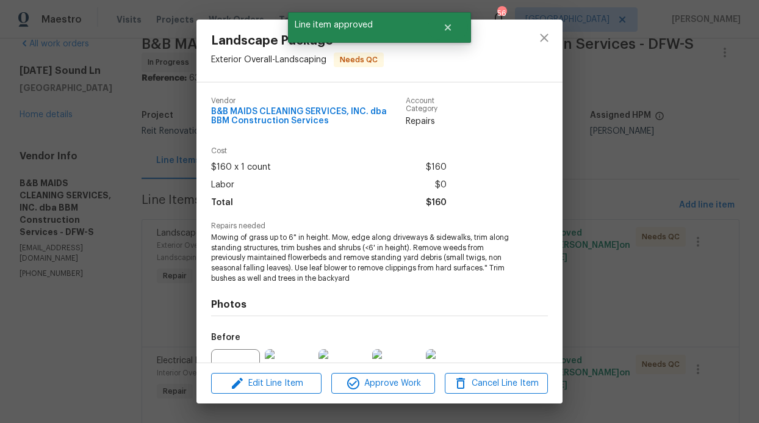
scroll to position [127, 0]
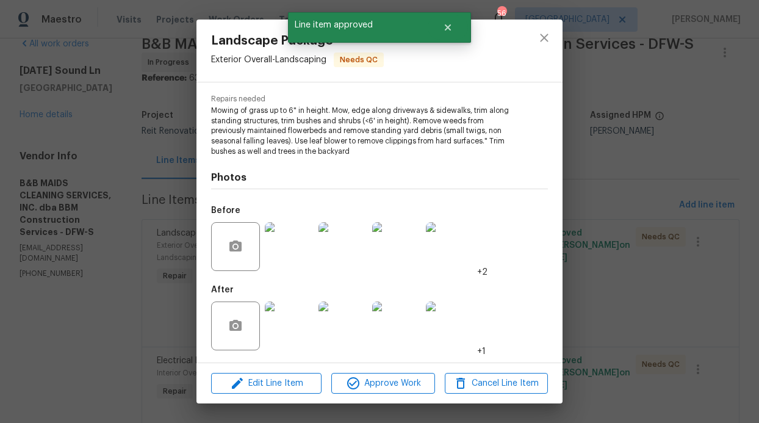
click at [310, 320] on img at bounding box center [289, 325] width 49 height 49
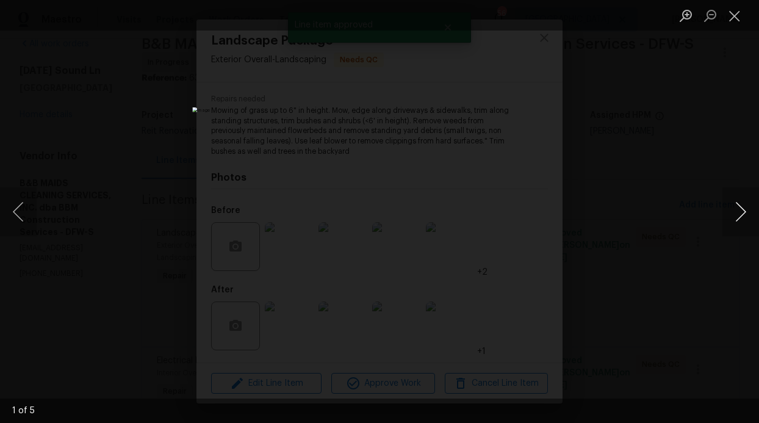
click at [740, 203] on button "Next image" at bounding box center [740, 211] width 37 height 49
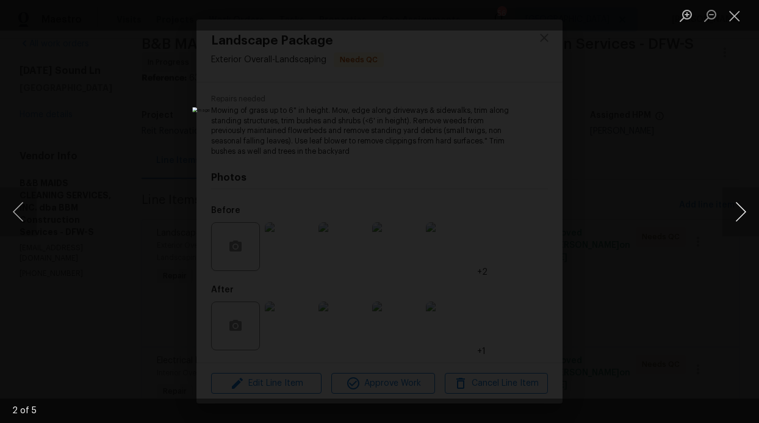
click at [735, 208] on button "Next image" at bounding box center [740, 211] width 37 height 49
click at [738, 32] on div "Lightbox" at bounding box center [379, 211] width 759 height 423
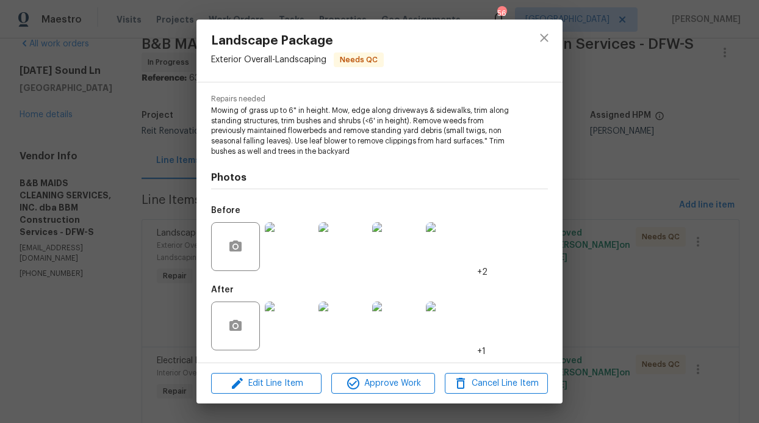
click at [354, 246] on img at bounding box center [342, 246] width 49 height 49
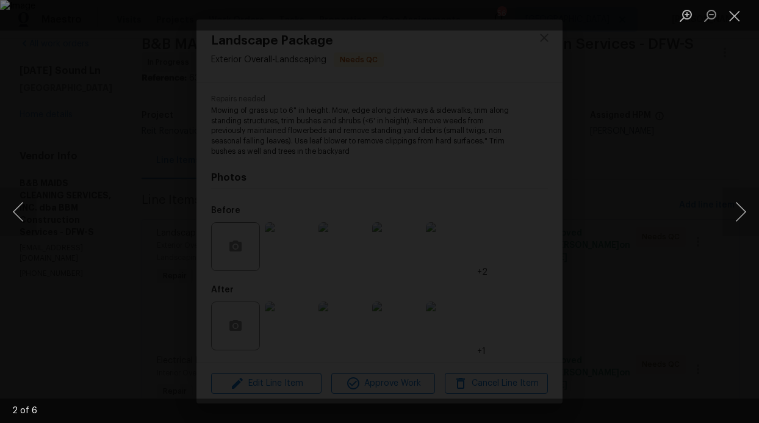
click at [728, 28] on li "Lightbox" at bounding box center [734, 15] width 24 height 30
click at [738, 201] on button "Next image" at bounding box center [740, 211] width 37 height 49
click at [728, 18] on button "Close lightbox" at bounding box center [734, 15] width 24 height 21
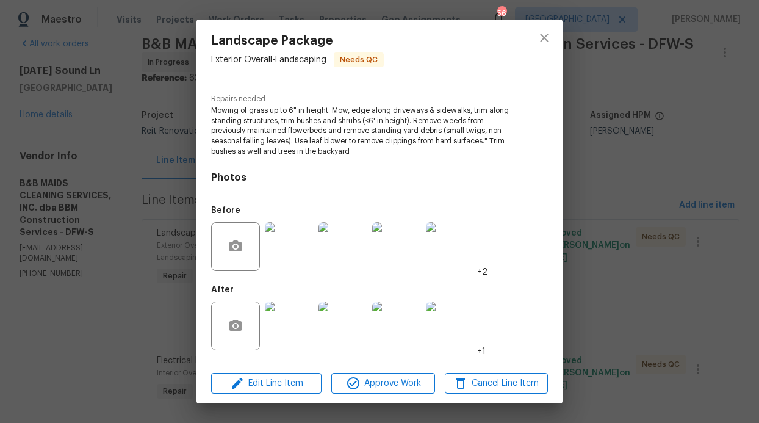
click at [451, 329] on img at bounding box center [450, 325] width 49 height 49
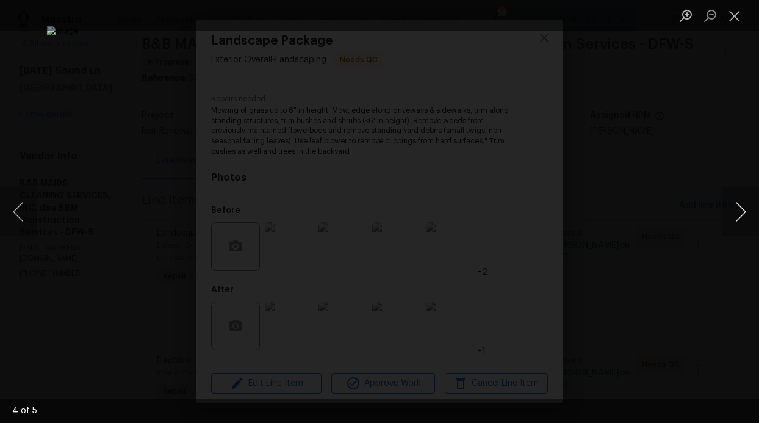
click at [743, 213] on button "Next image" at bounding box center [740, 211] width 37 height 49
click at [742, 213] on button "Next image" at bounding box center [740, 211] width 37 height 49
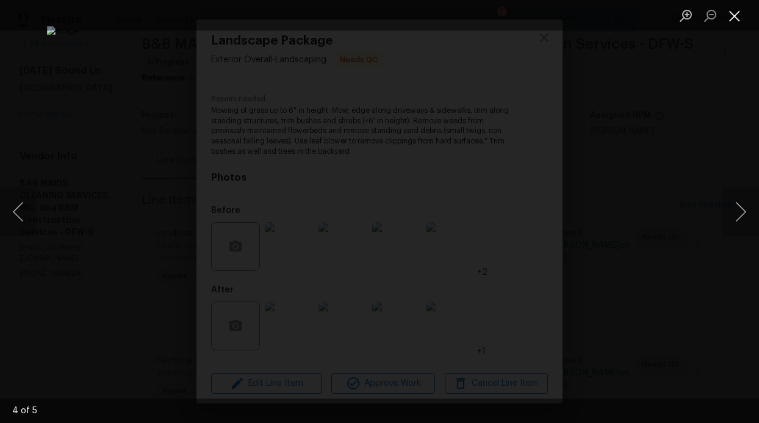
click at [734, 9] on button "Close lightbox" at bounding box center [734, 15] width 24 height 21
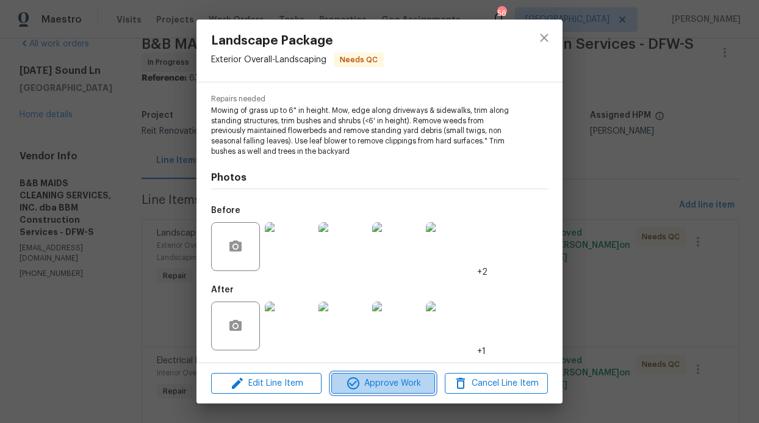
click at [410, 376] on span "Approve Work" at bounding box center [383, 383] width 96 height 15
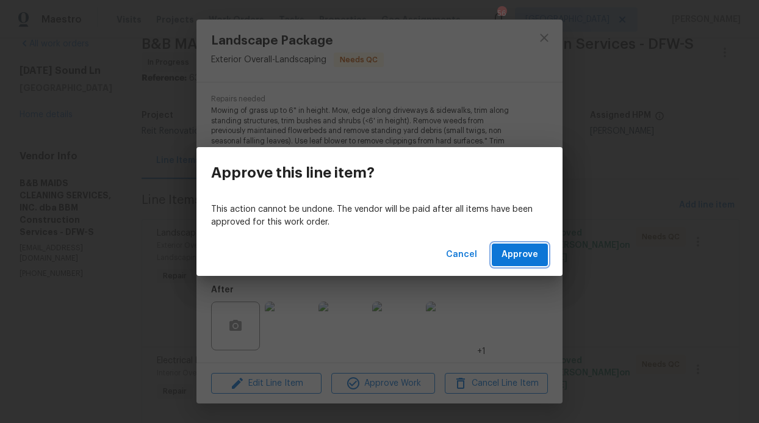
click at [523, 254] on span "Approve" at bounding box center [519, 254] width 37 height 15
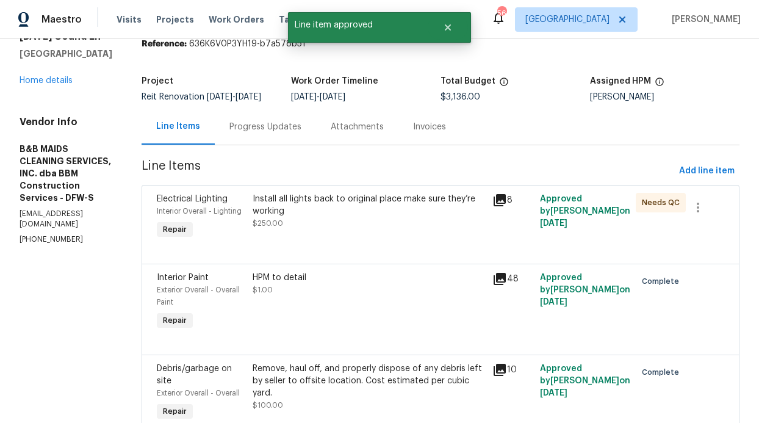
scroll to position [77, 0]
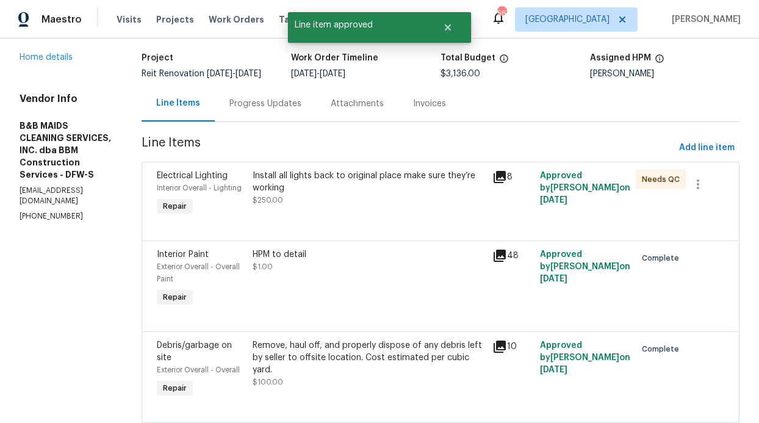
click at [417, 206] on div "Install all lights back to original place make sure they’re working $250.00" at bounding box center [368, 188] width 232 height 37
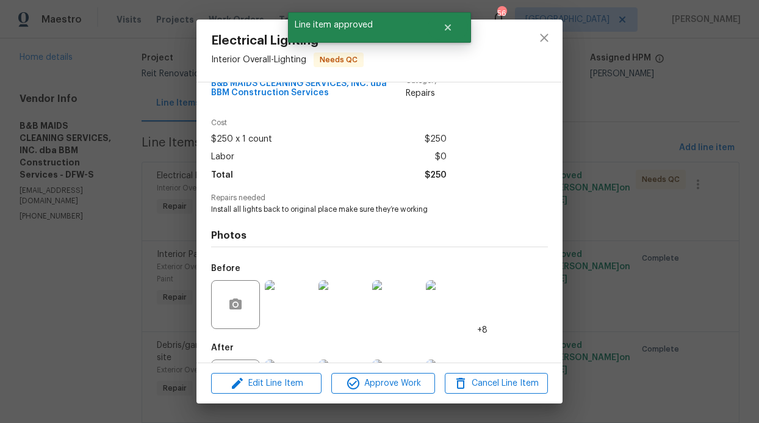
scroll to position [86, 0]
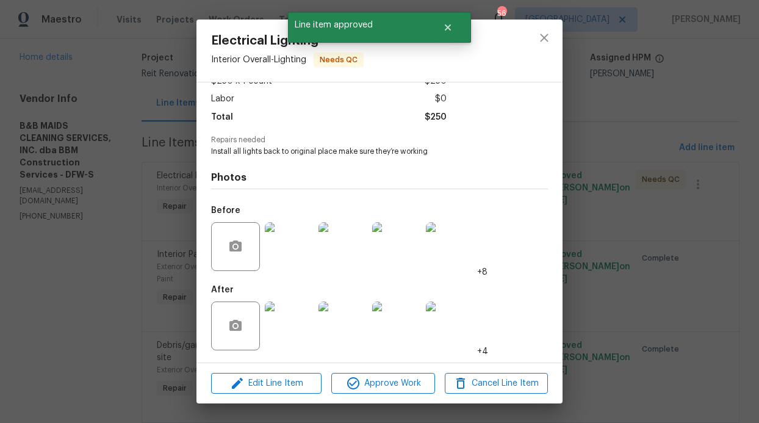
click at [304, 310] on img at bounding box center [289, 325] width 49 height 49
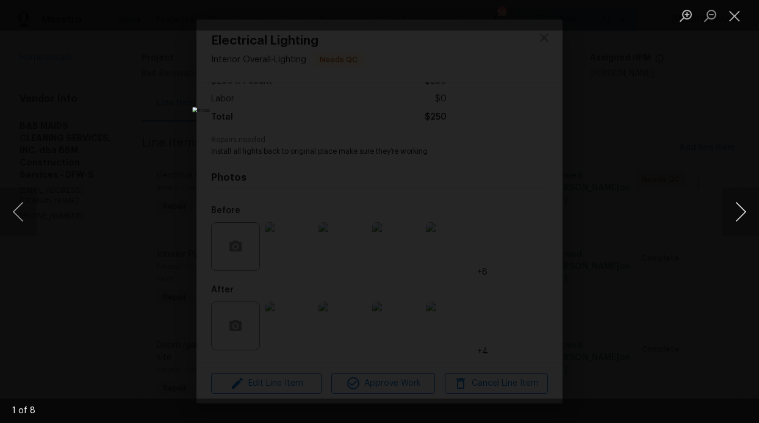
click at [748, 212] on button "Next image" at bounding box center [740, 211] width 37 height 49
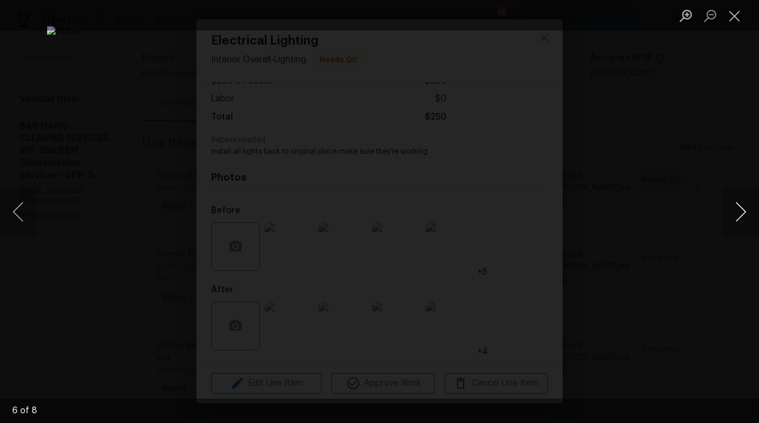
click at [748, 212] on button "Next image" at bounding box center [740, 211] width 37 height 49
click at [744, 17] on button "Close lightbox" at bounding box center [734, 15] width 24 height 21
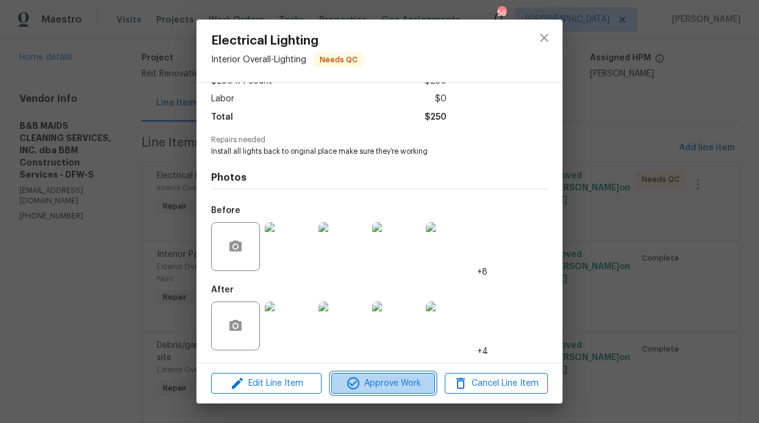
click at [400, 377] on span "Approve Work" at bounding box center [383, 383] width 96 height 15
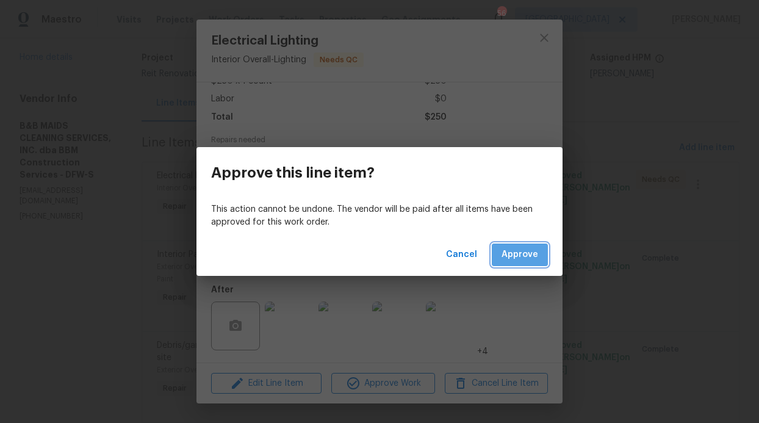
click at [521, 256] on span "Approve" at bounding box center [519, 254] width 37 height 15
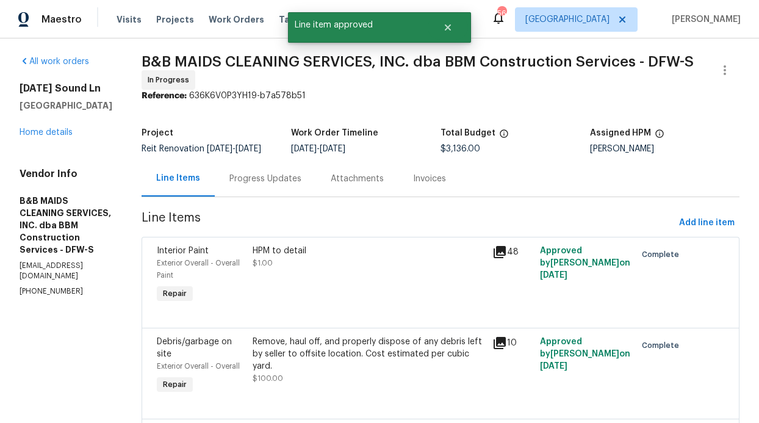
scroll to position [13, 0]
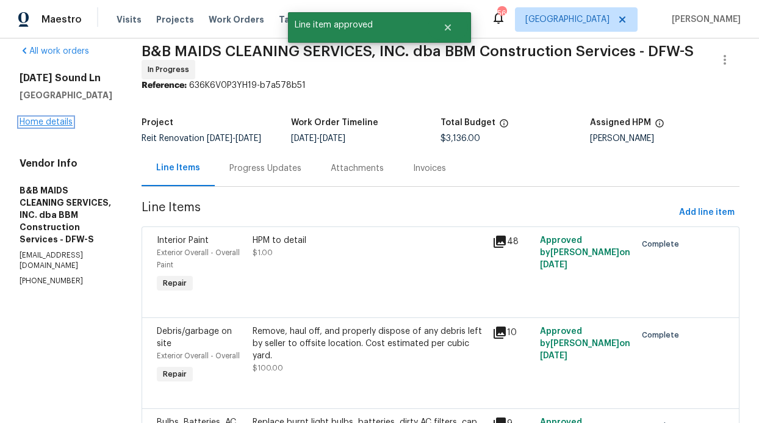
click at [71, 124] on link "Home details" at bounding box center [46, 122] width 53 height 9
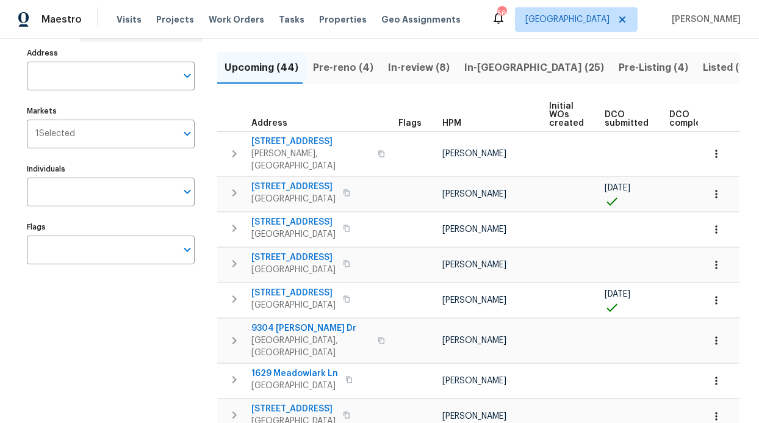
scroll to position [62, 0]
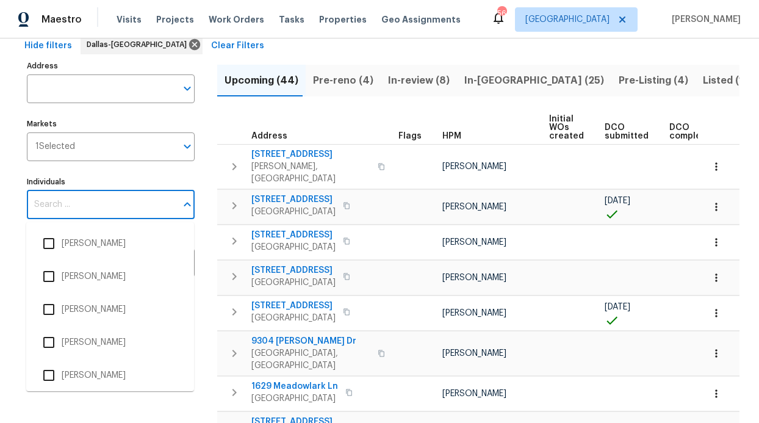
click at [102, 204] on input "Individuals" at bounding box center [101, 204] width 149 height 29
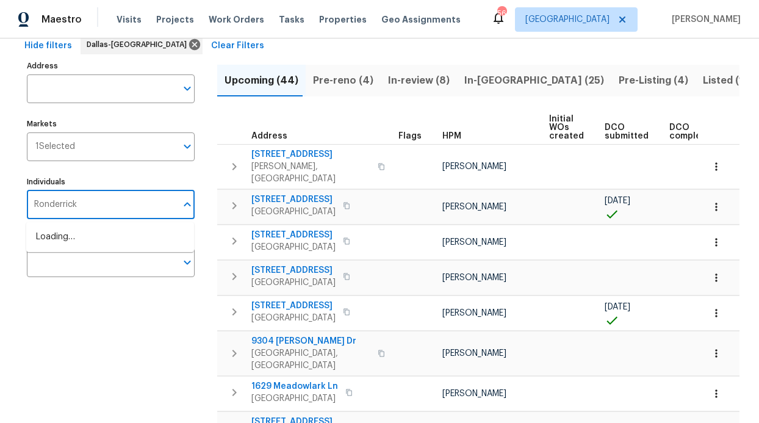
type input "Ronderrick"
click at [107, 239] on li "[PERSON_NAME]" at bounding box center [110, 244] width 148 height 26
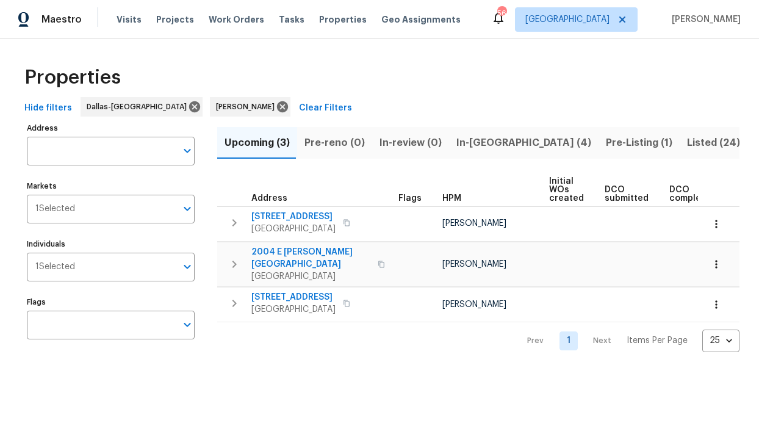
click at [484, 140] on span "In-[GEOGRAPHIC_DATA] (4)" at bounding box center [523, 142] width 135 height 17
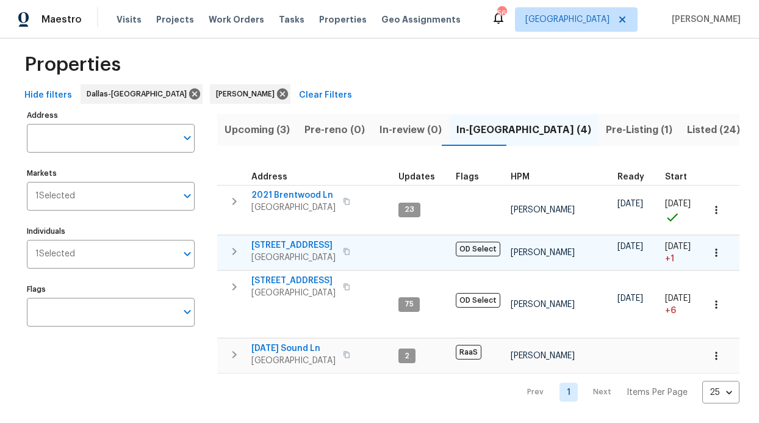
scroll to position [31, 0]
click at [319, 15] on span "Properties" at bounding box center [343, 19] width 48 height 12
click at [319, 20] on span "Properties" at bounding box center [343, 19] width 48 height 12
click at [320, 18] on span "Properties" at bounding box center [343, 19] width 48 height 12
click at [319, 18] on span "Properties" at bounding box center [343, 19] width 48 height 12
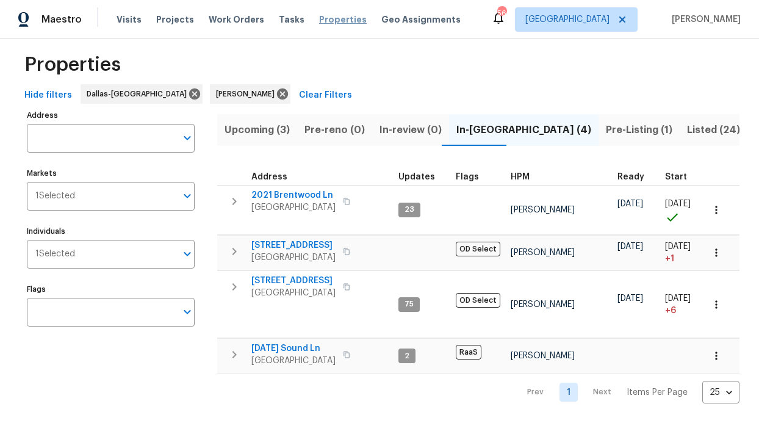
click at [319, 23] on span "Properties" at bounding box center [343, 19] width 48 height 12
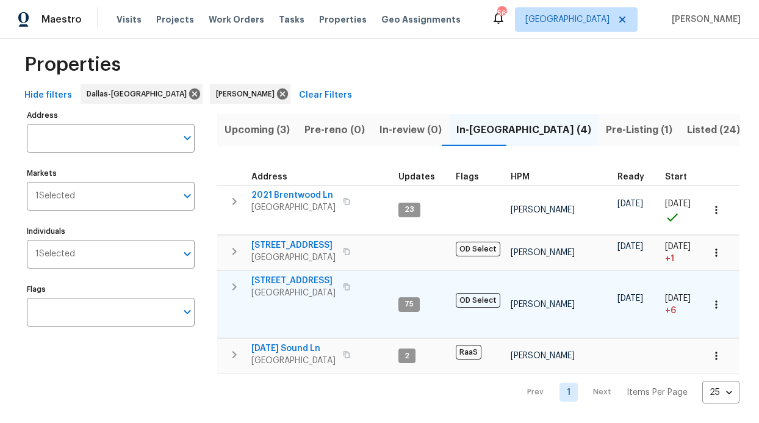
click at [293, 274] on span "[STREET_ADDRESS]" at bounding box center [293, 280] width 84 height 12
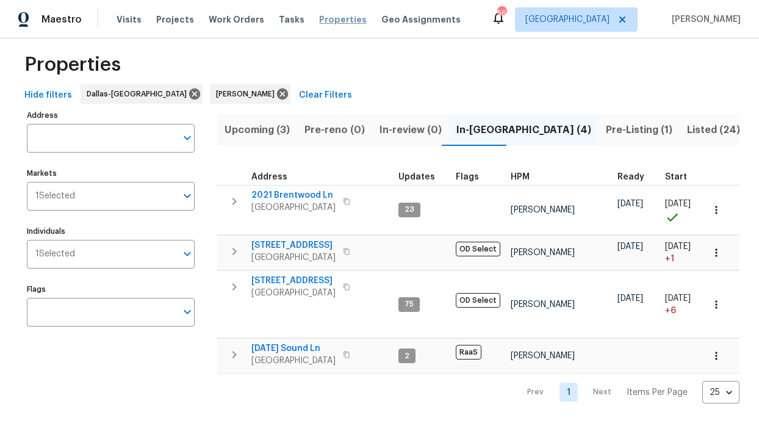
click at [344, 22] on span "Properties" at bounding box center [343, 19] width 48 height 12
click at [333, 16] on span "Properties" at bounding box center [343, 19] width 48 height 12
click at [326, 21] on span "Properties" at bounding box center [343, 19] width 48 height 12
click at [116, 130] on input "Address" at bounding box center [101, 138] width 149 height 29
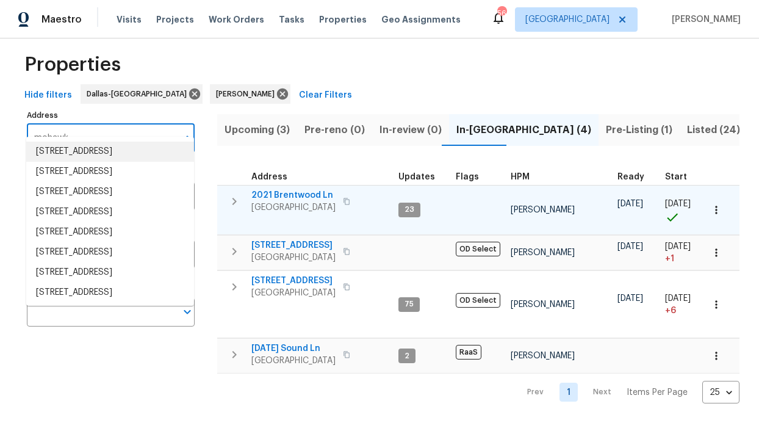
type input "mohawk"
click at [304, 189] on span "2021 Brentwood Ln" at bounding box center [293, 195] width 84 height 12
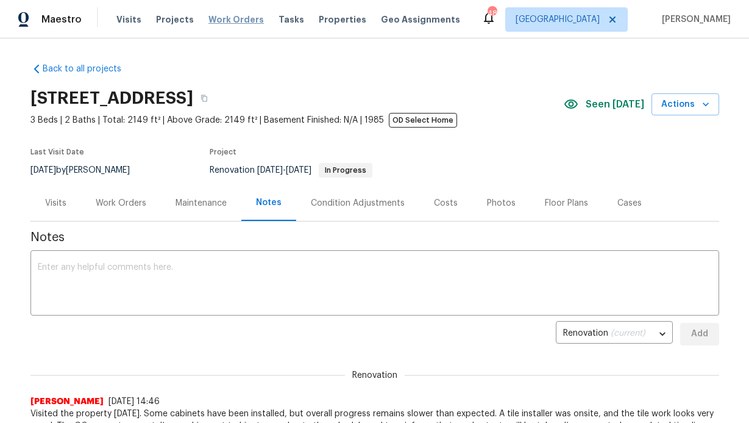
click at [245, 22] on span "Work Orders" at bounding box center [236, 19] width 55 height 12
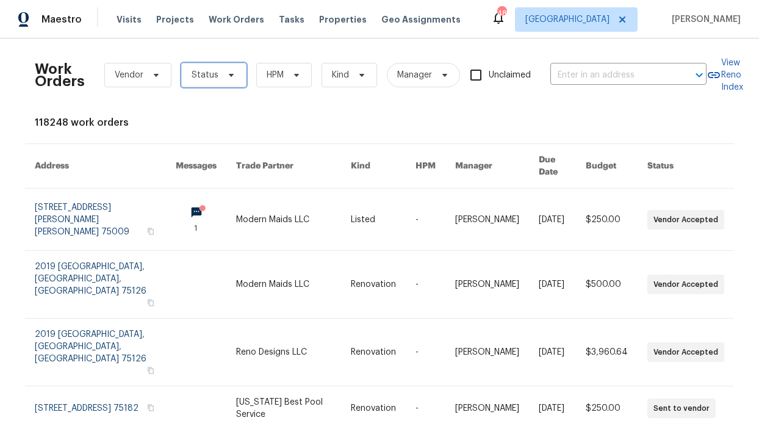
click at [223, 70] on span at bounding box center [229, 75] width 13 height 10
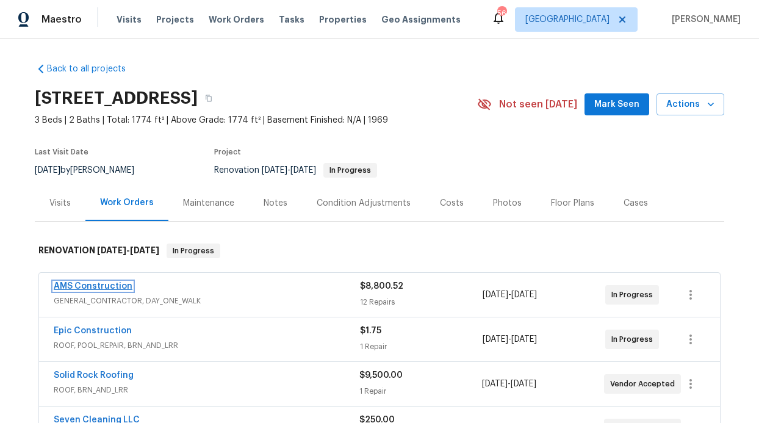
click at [110, 282] on link "AMS Construction" at bounding box center [93, 286] width 79 height 9
